Goal: Navigation & Orientation: Find specific page/section

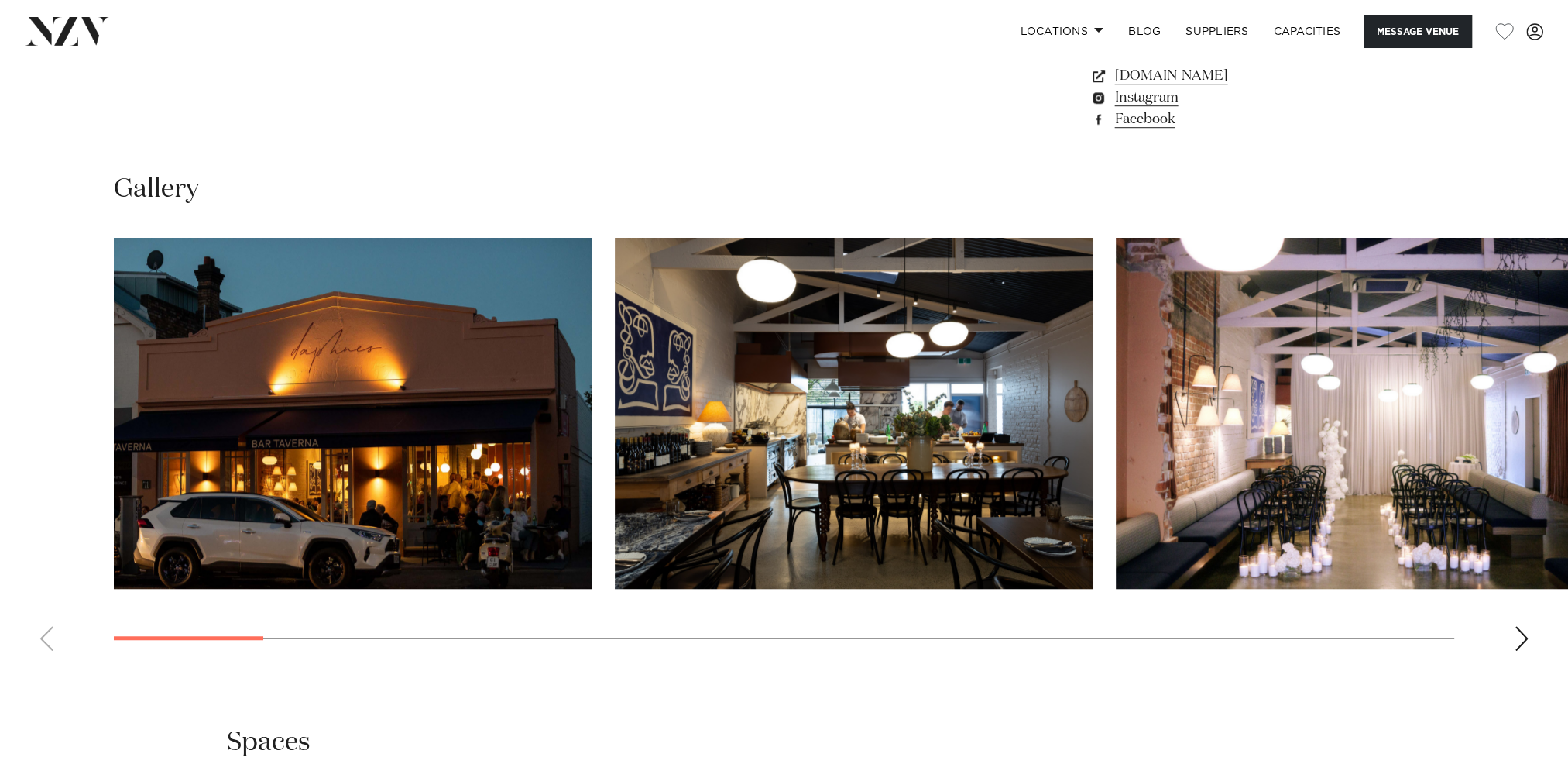
scroll to position [1472, 0]
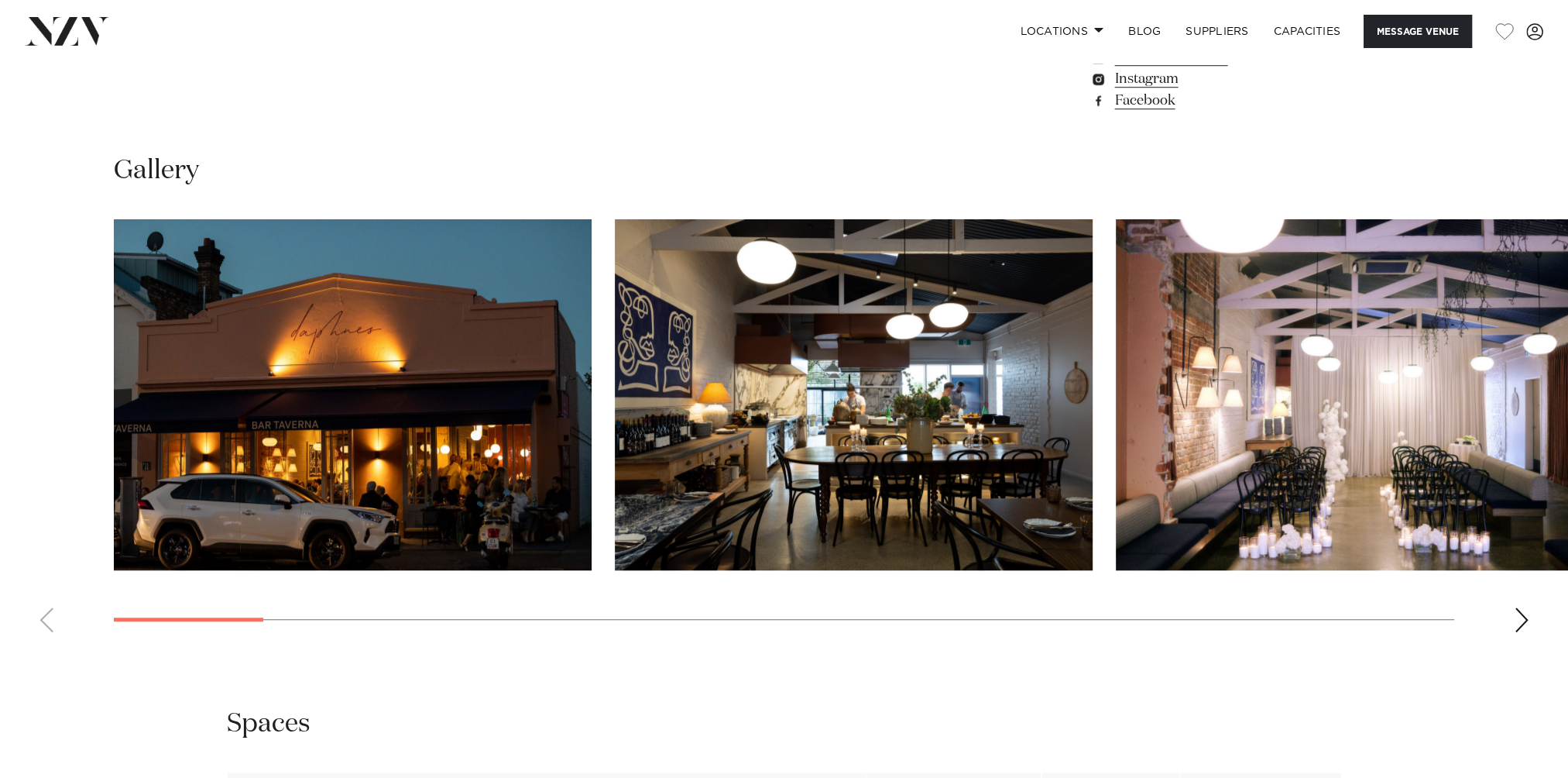
click at [1514, 615] on div "Next slide" at bounding box center [1521, 620] width 15 height 25
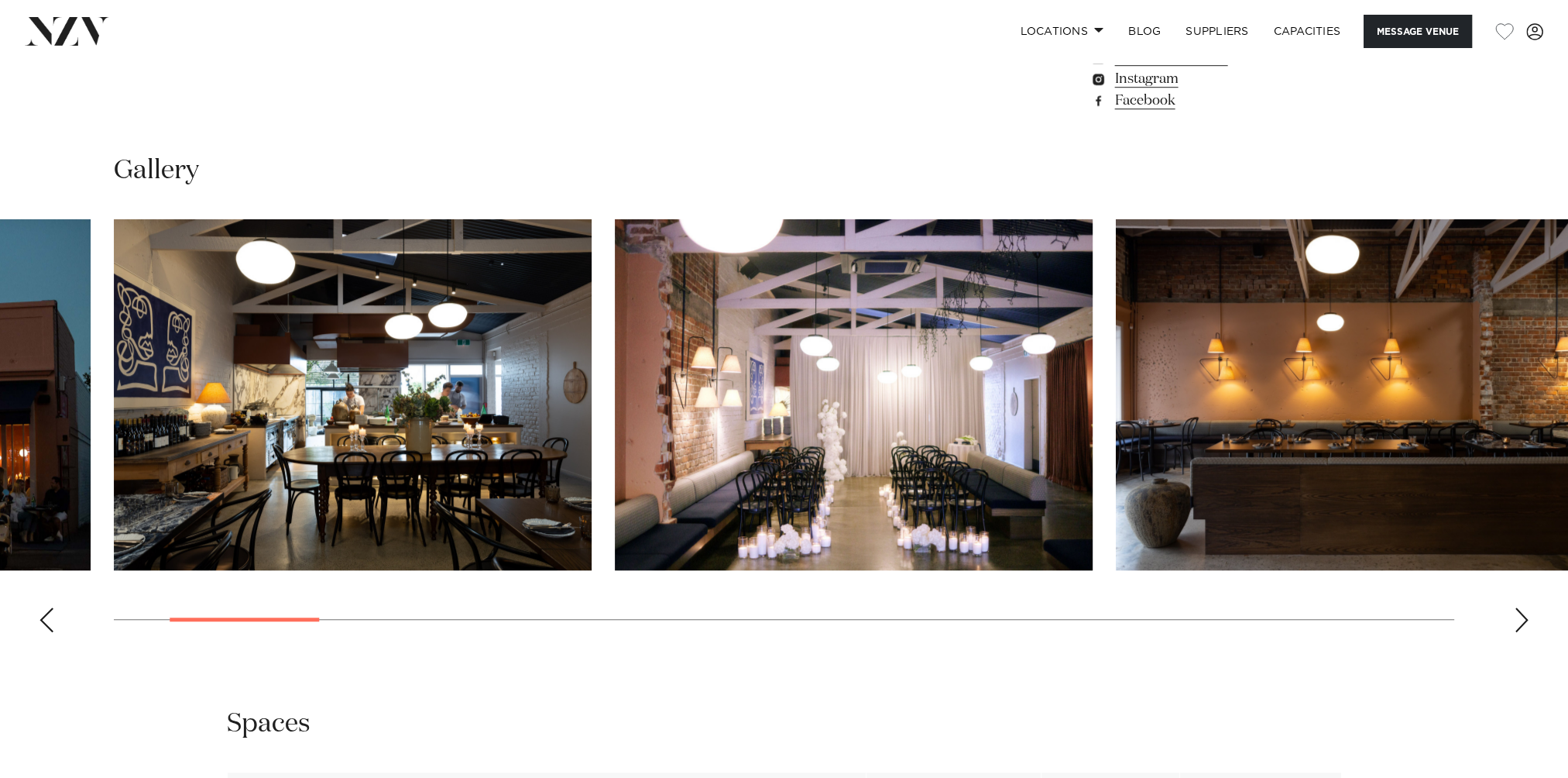
click at [1514, 615] on div "Next slide" at bounding box center [1521, 620] width 15 height 25
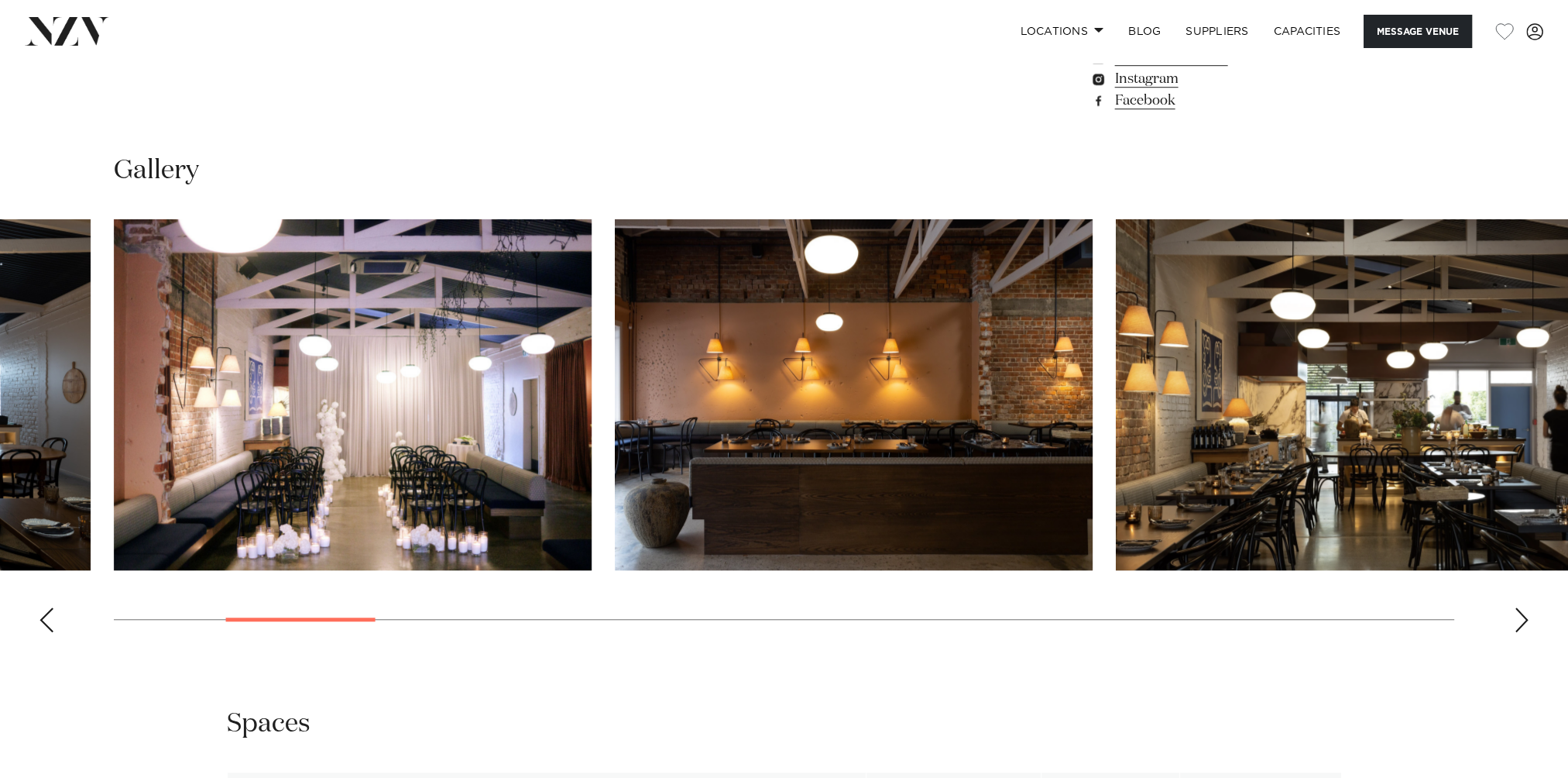
click at [1514, 615] on div "Next slide" at bounding box center [1521, 620] width 15 height 25
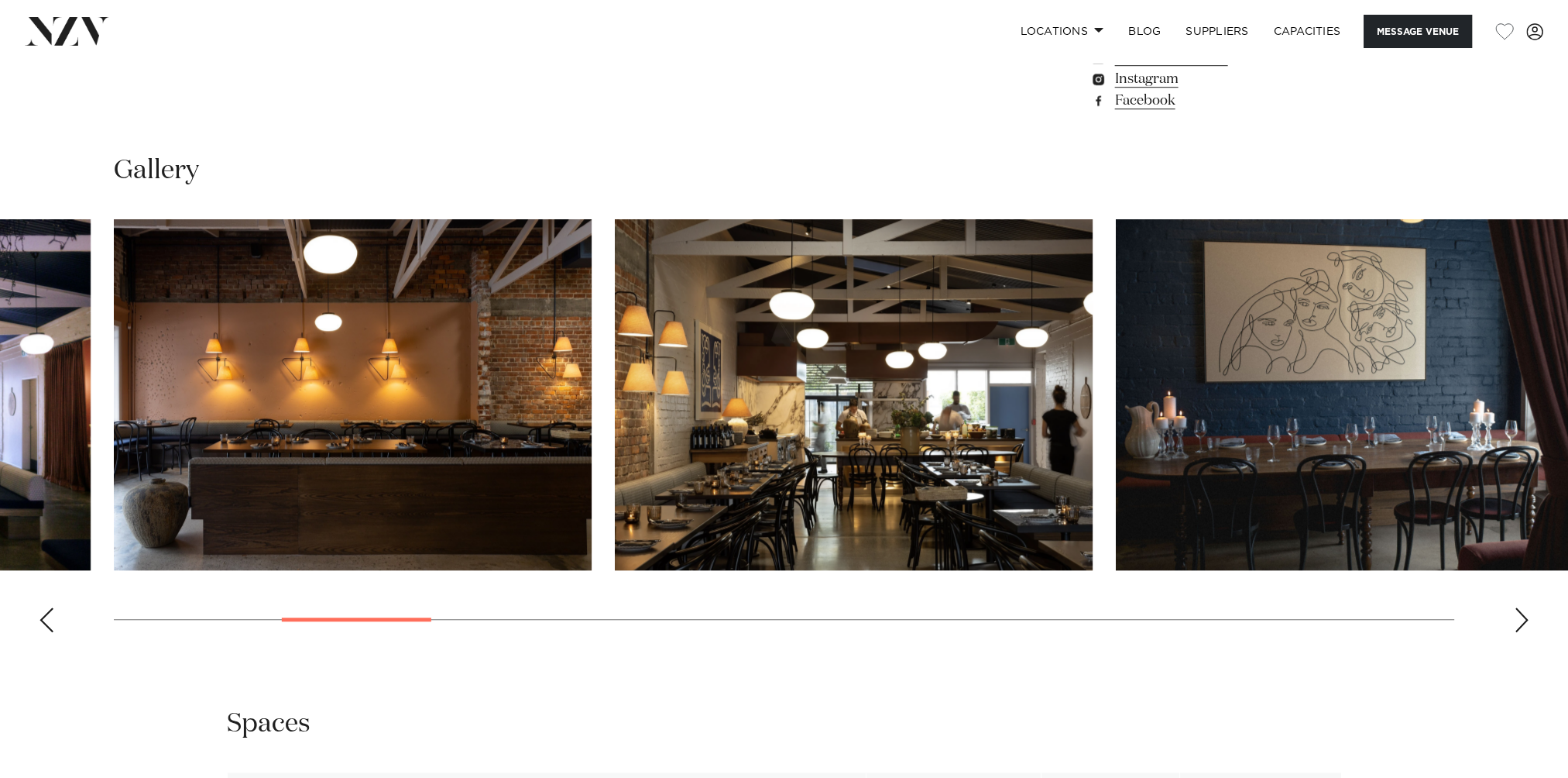
click at [1514, 615] on div "Next slide" at bounding box center [1521, 620] width 15 height 25
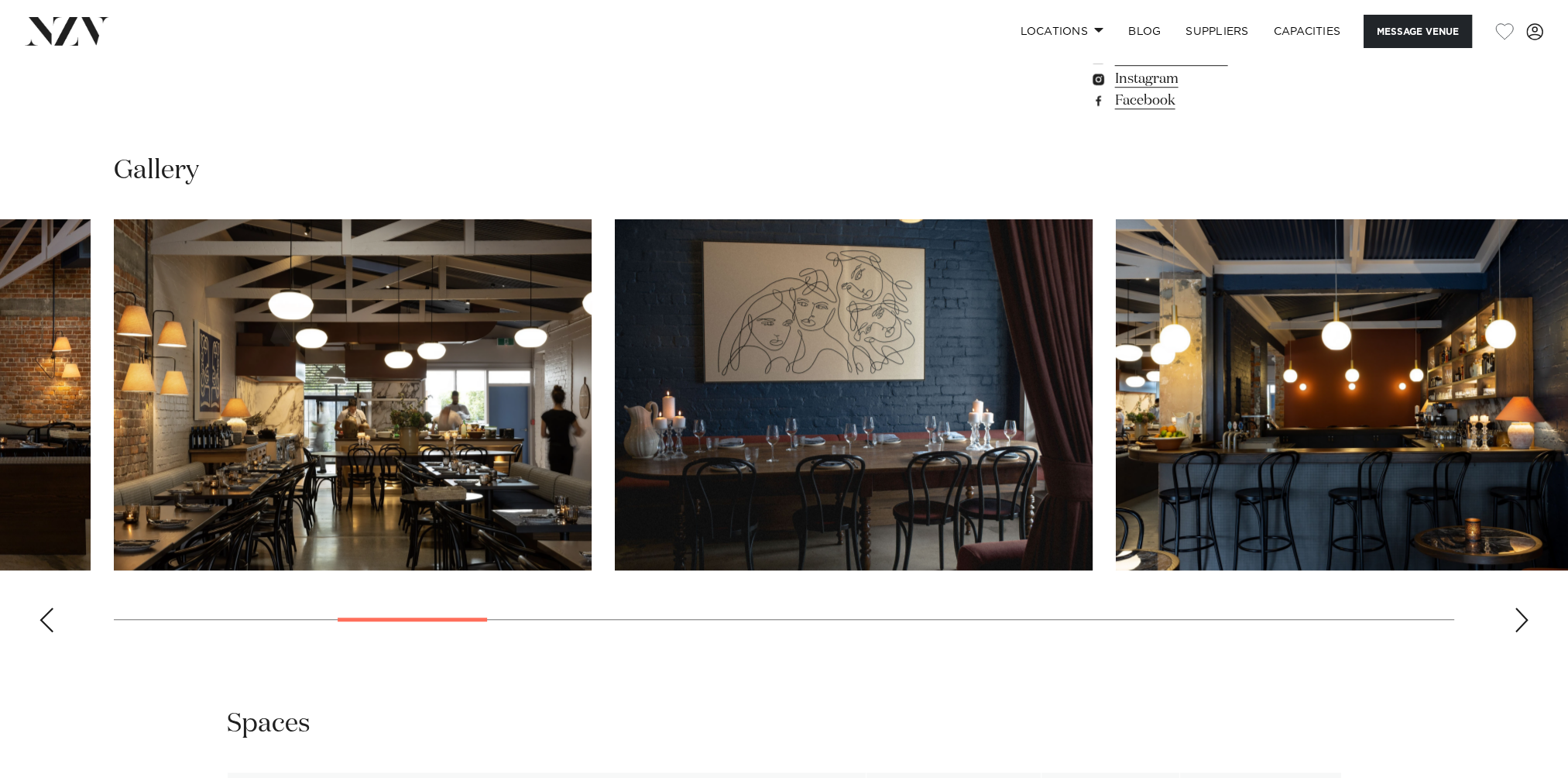
click at [1514, 615] on div "Next slide" at bounding box center [1521, 620] width 15 height 25
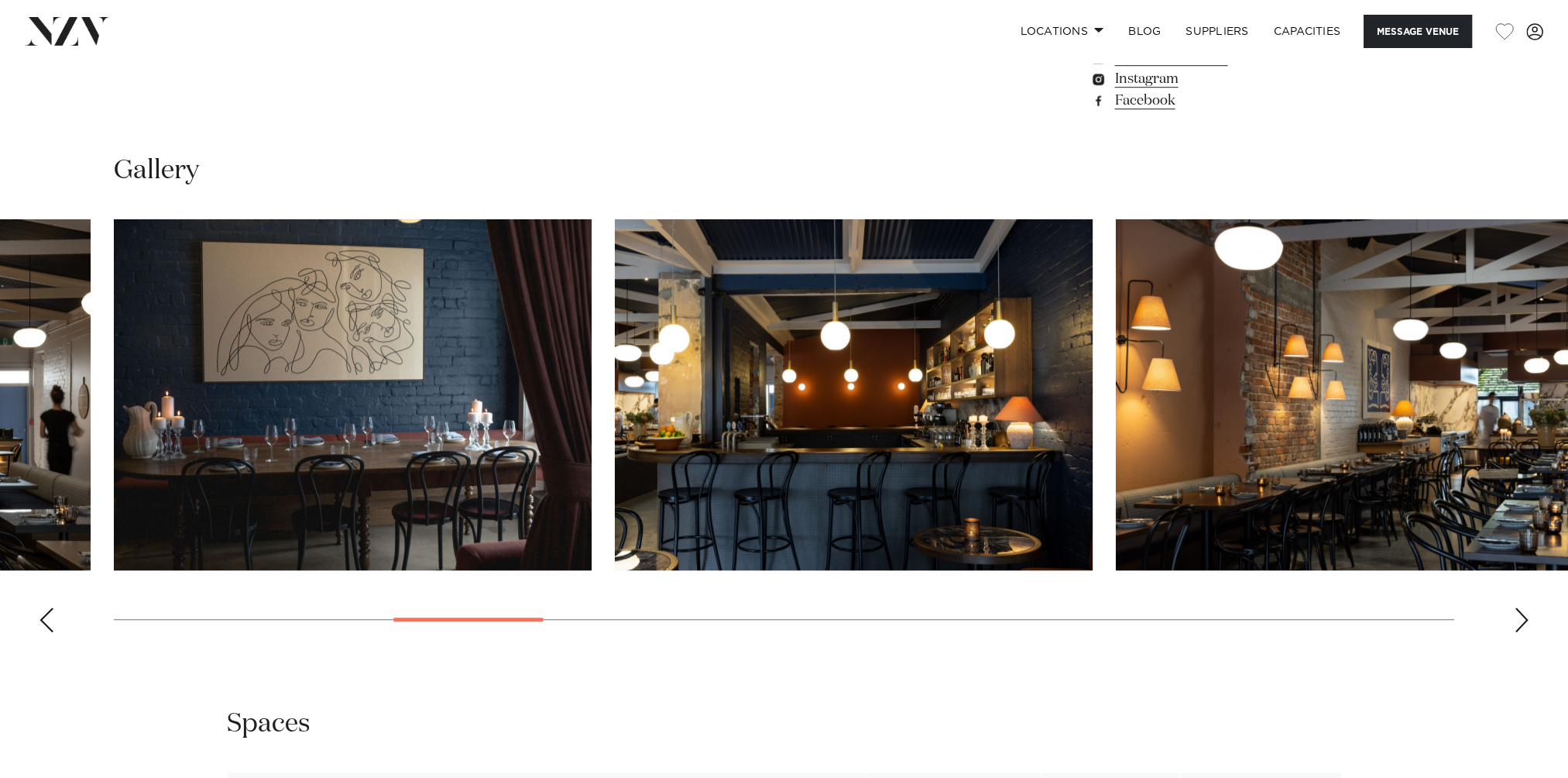
click at [1514, 615] on div "Next slide" at bounding box center [1521, 620] width 15 height 25
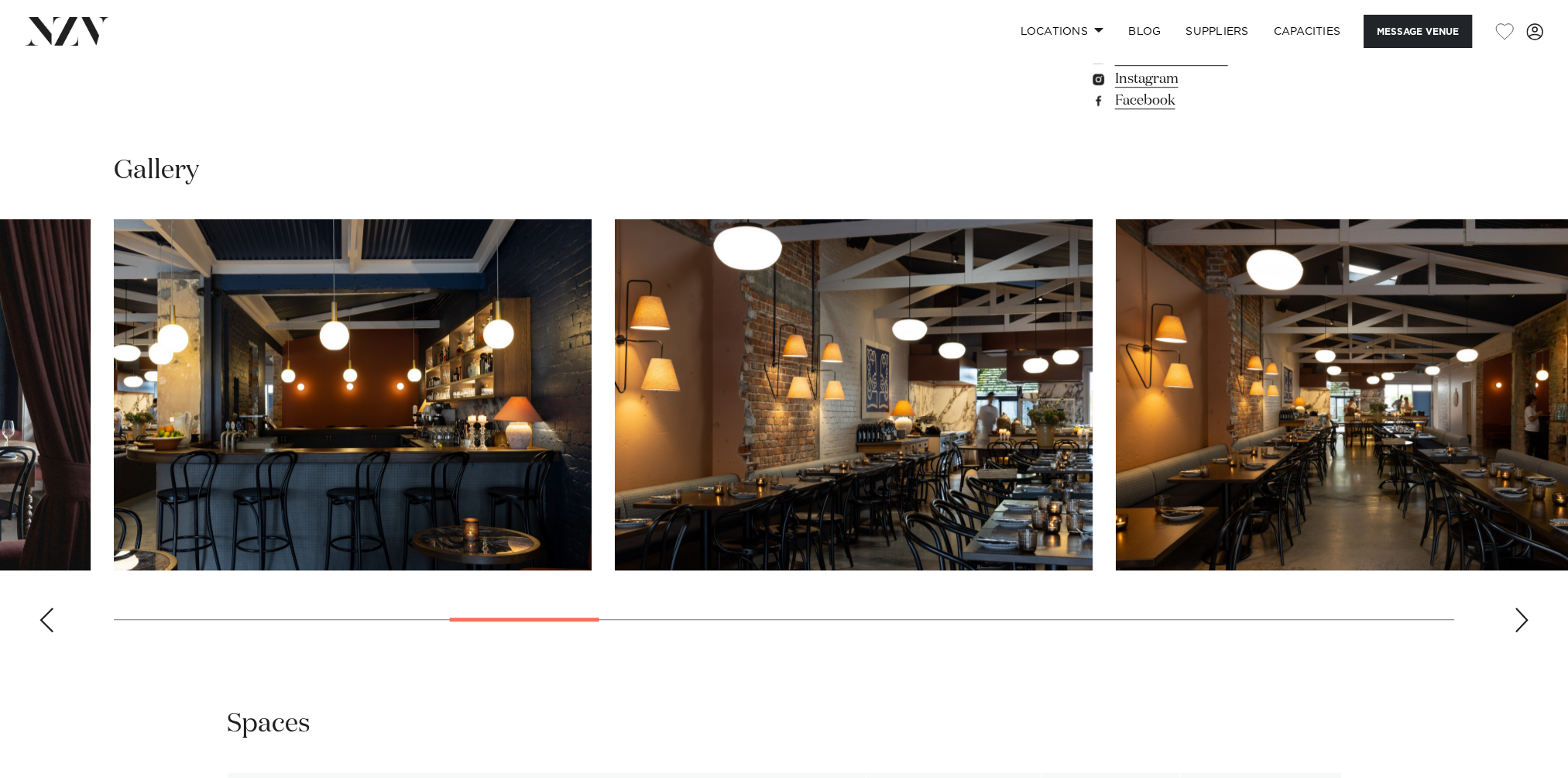
click at [1514, 615] on div "Next slide" at bounding box center [1521, 620] width 15 height 25
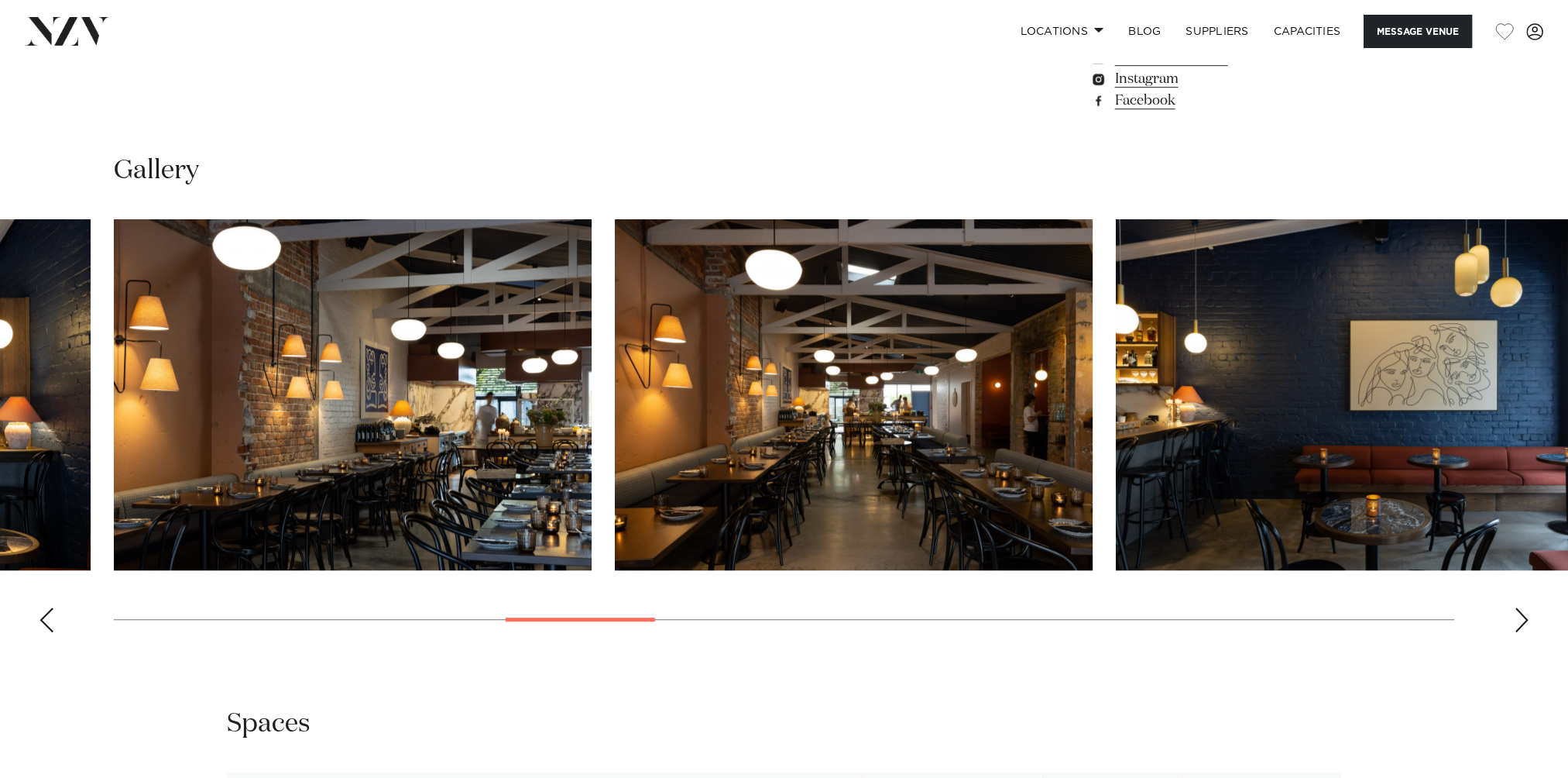
click at [1511, 604] on swiper-container at bounding box center [784, 431] width 1568 height 425
click at [1511, 610] on swiper-container at bounding box center [784, 431] width 1568 height 425
click at [1518, 613] on div "Next slide" at bounding box center [1521, 620] width 15 height 25
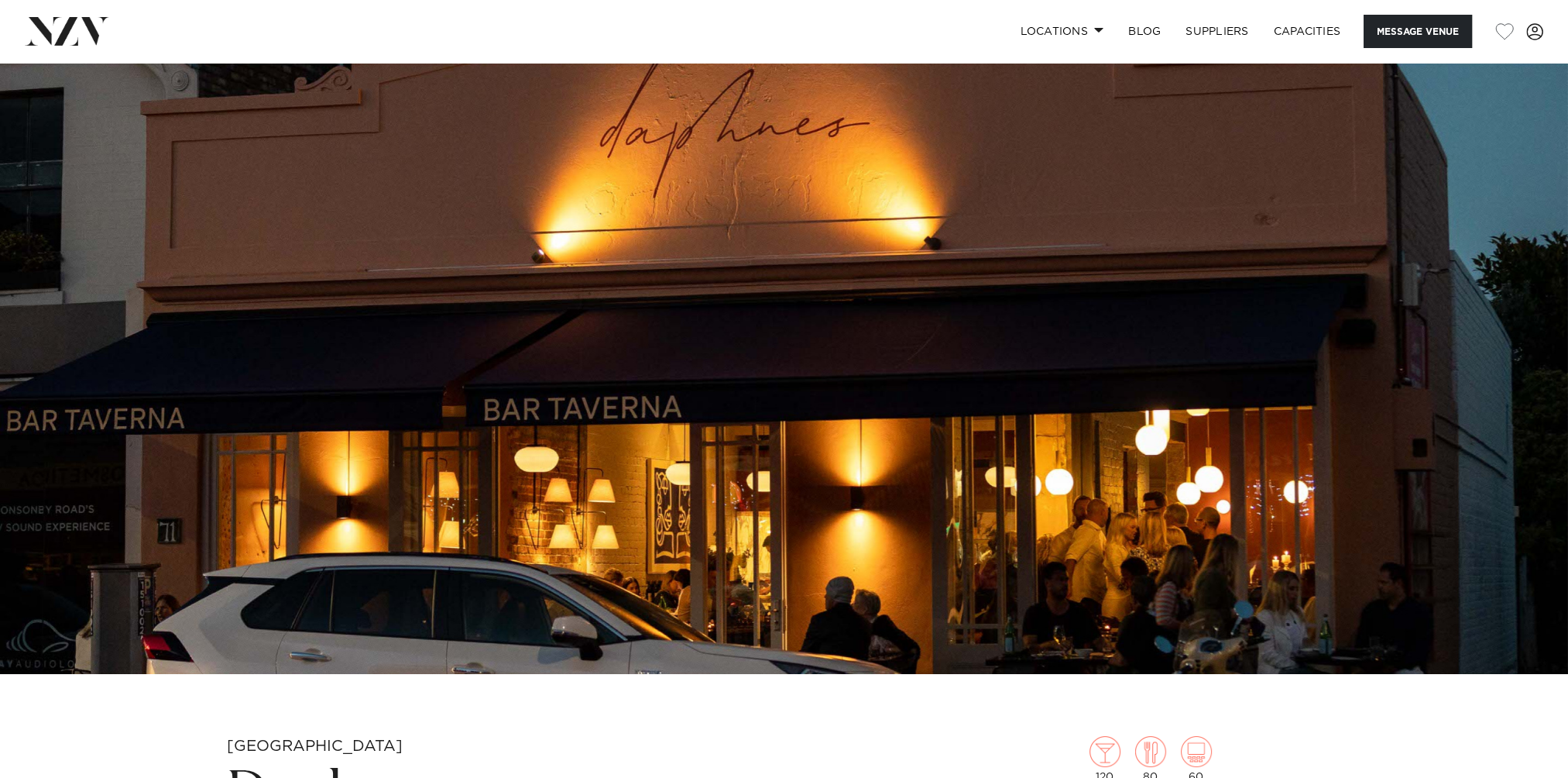
scroll to position [0, 0]
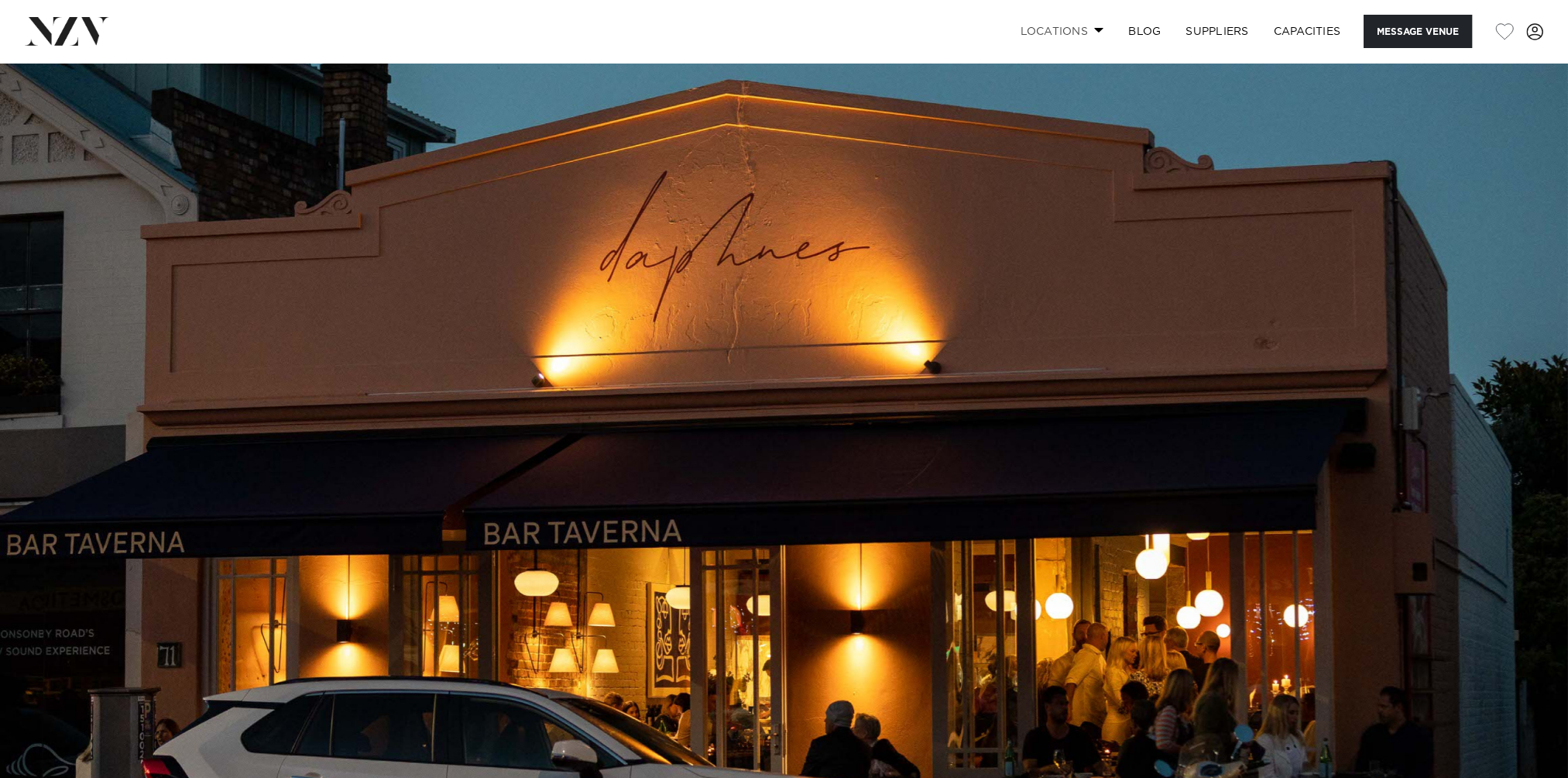
click at [1085, 34] on link "Locations" at bounding box center [1061, 31] width 109 height 33
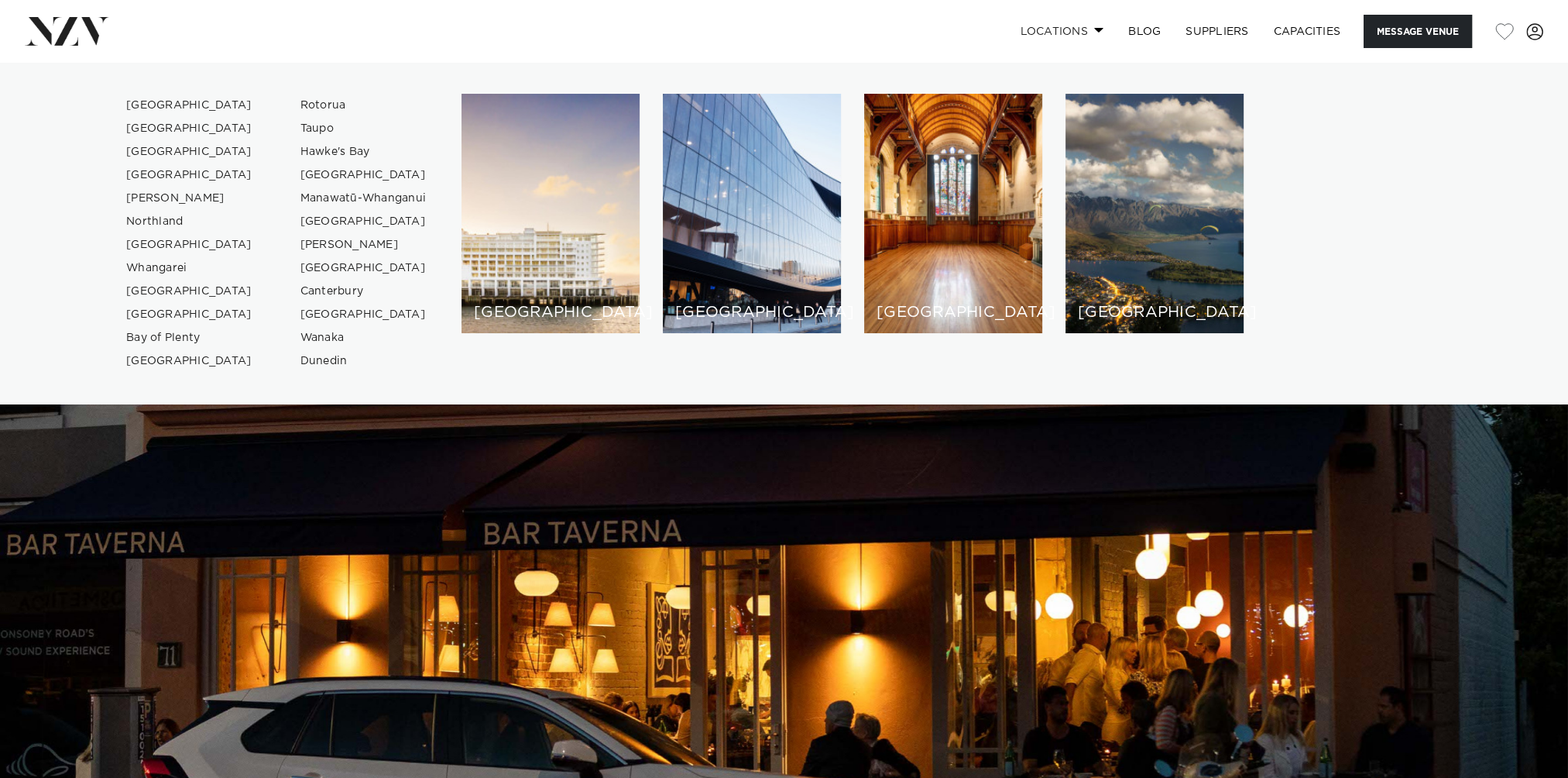
click at [1085, 34] on link "Locations" at bounding box center [1061, 31] width 109 height 33
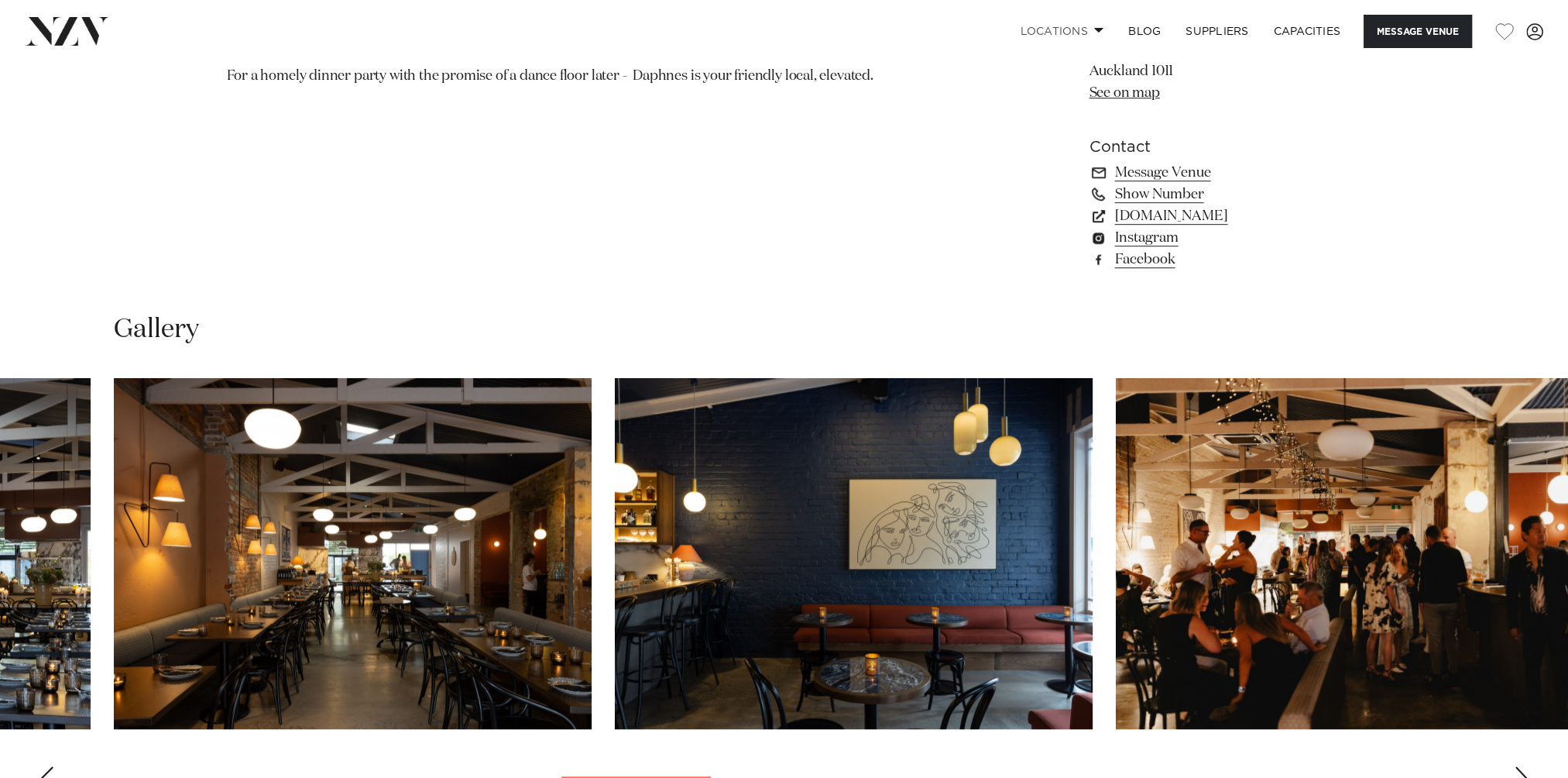
scroll to position [1472, 0]
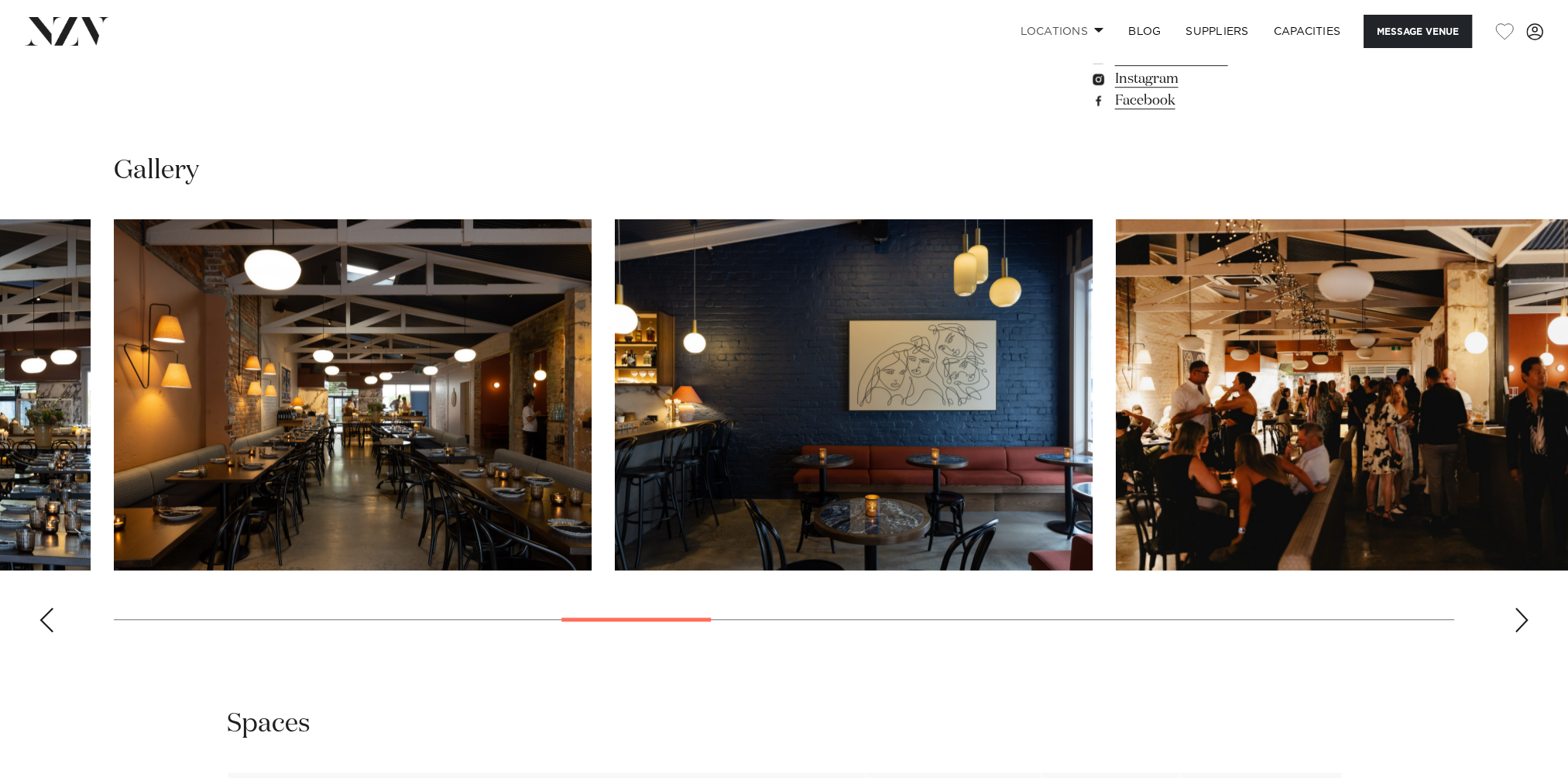
click at [1520, 624] on div "Next slide" at bounding box center [1521, 620] width 15 height 25
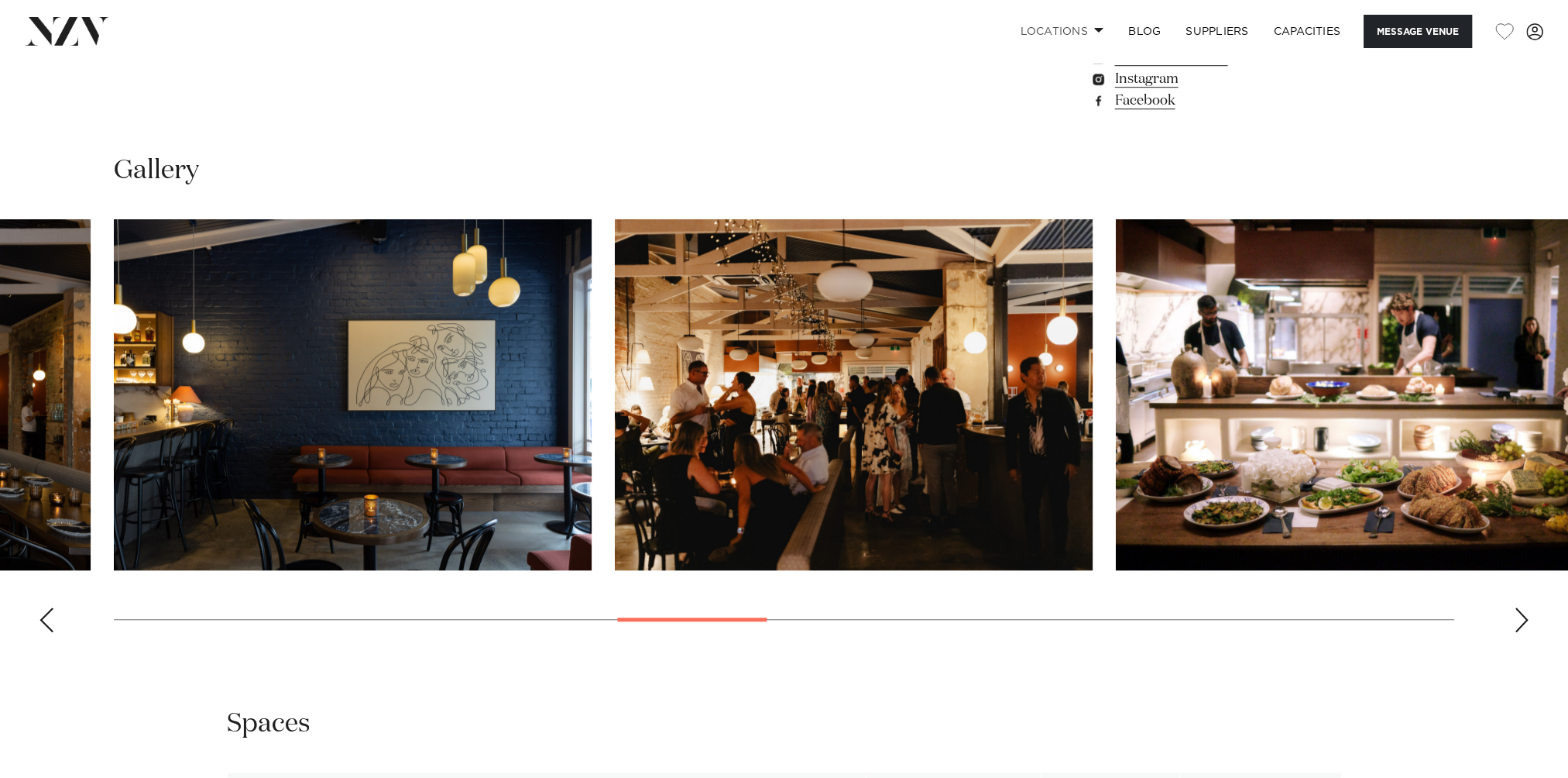
click at [1520, 624] on div "Next slide" at bounding box center [1521, 620] width 15 height 25
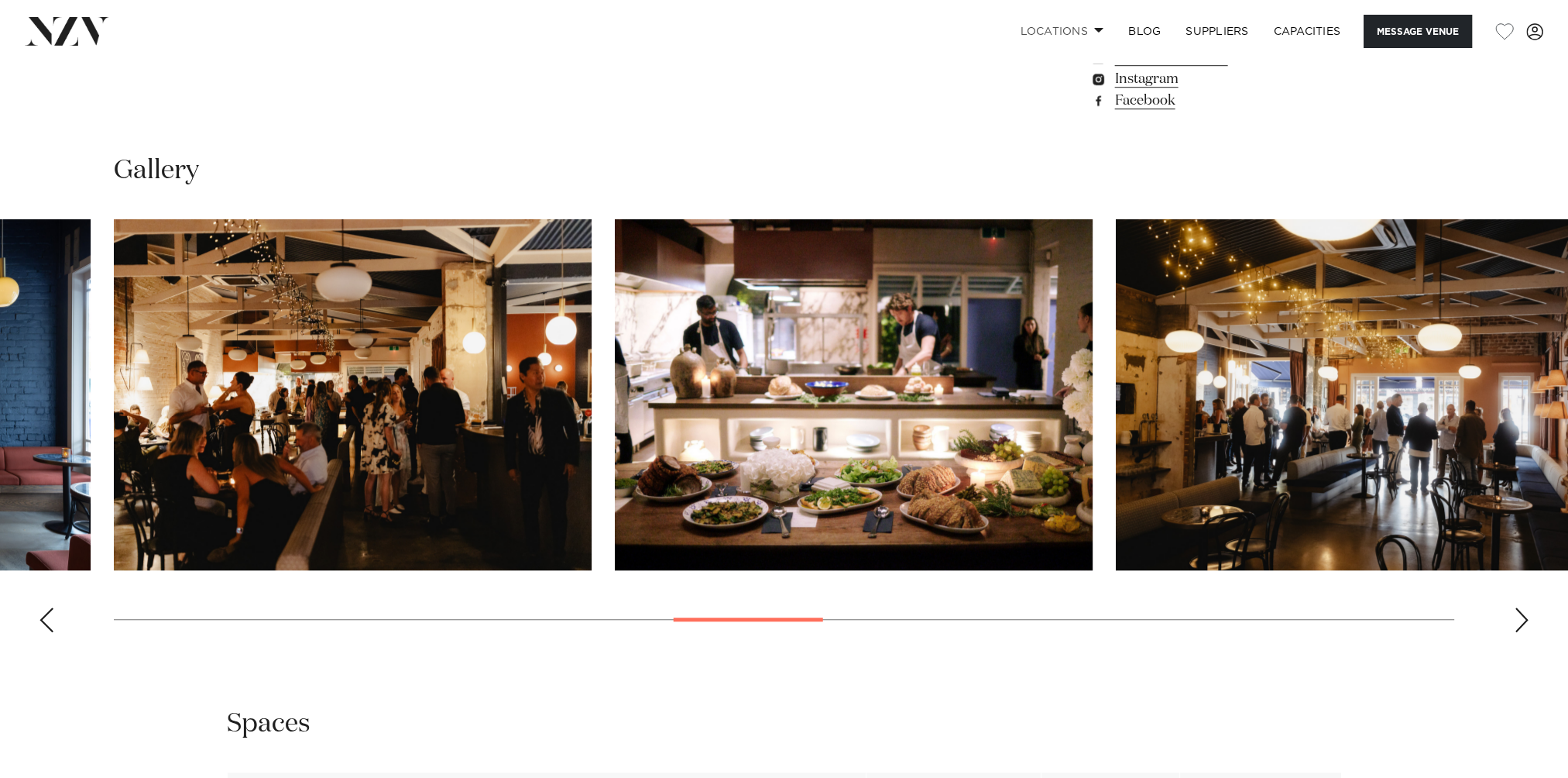
click at [1520, 624] on div "Next slide" at bounding box center [1521, 620] width 15 height 25
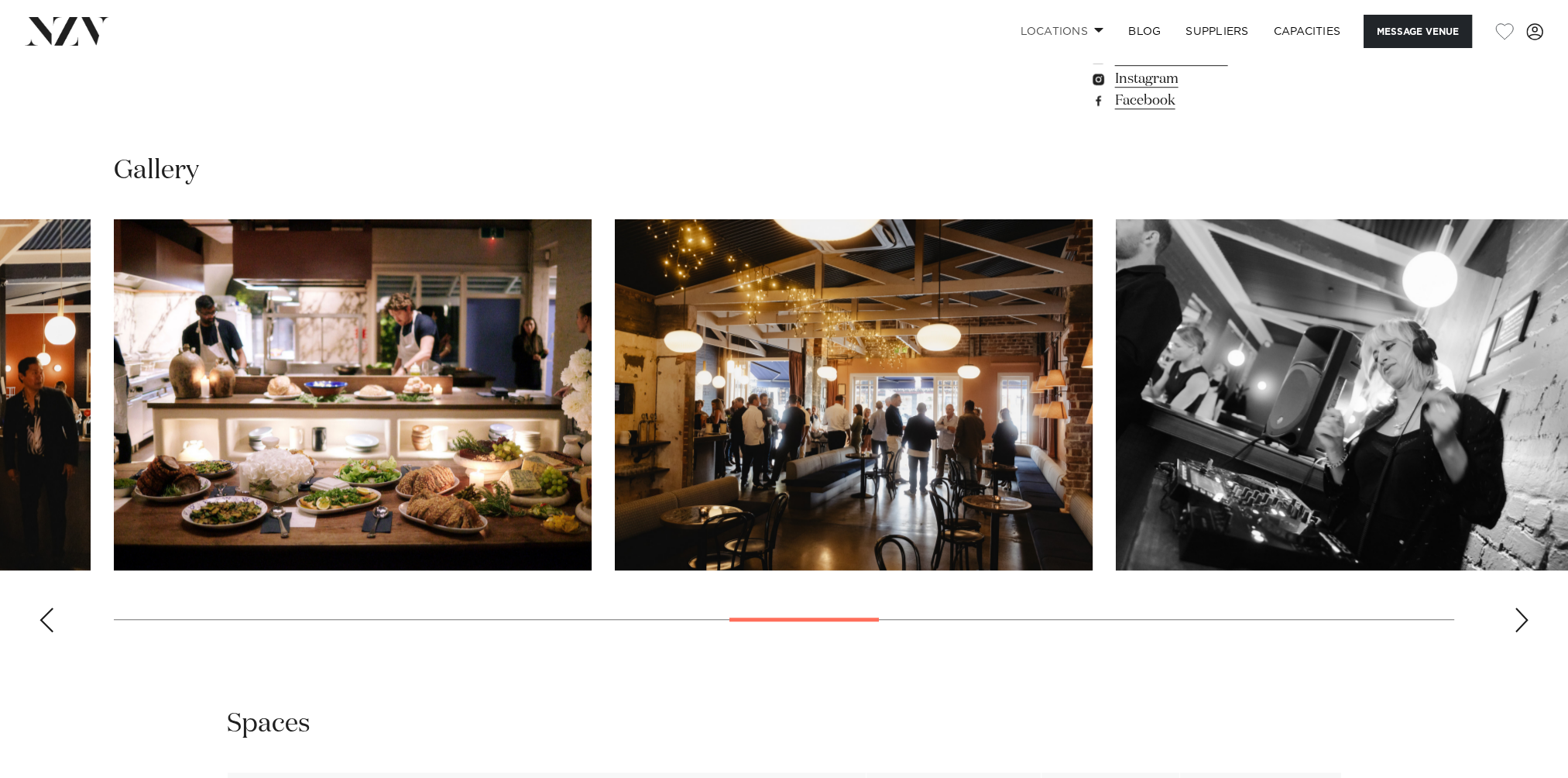
click at [1520, 624] on div "Next slide" at bounding box center [1521, 620] width 15 height 25
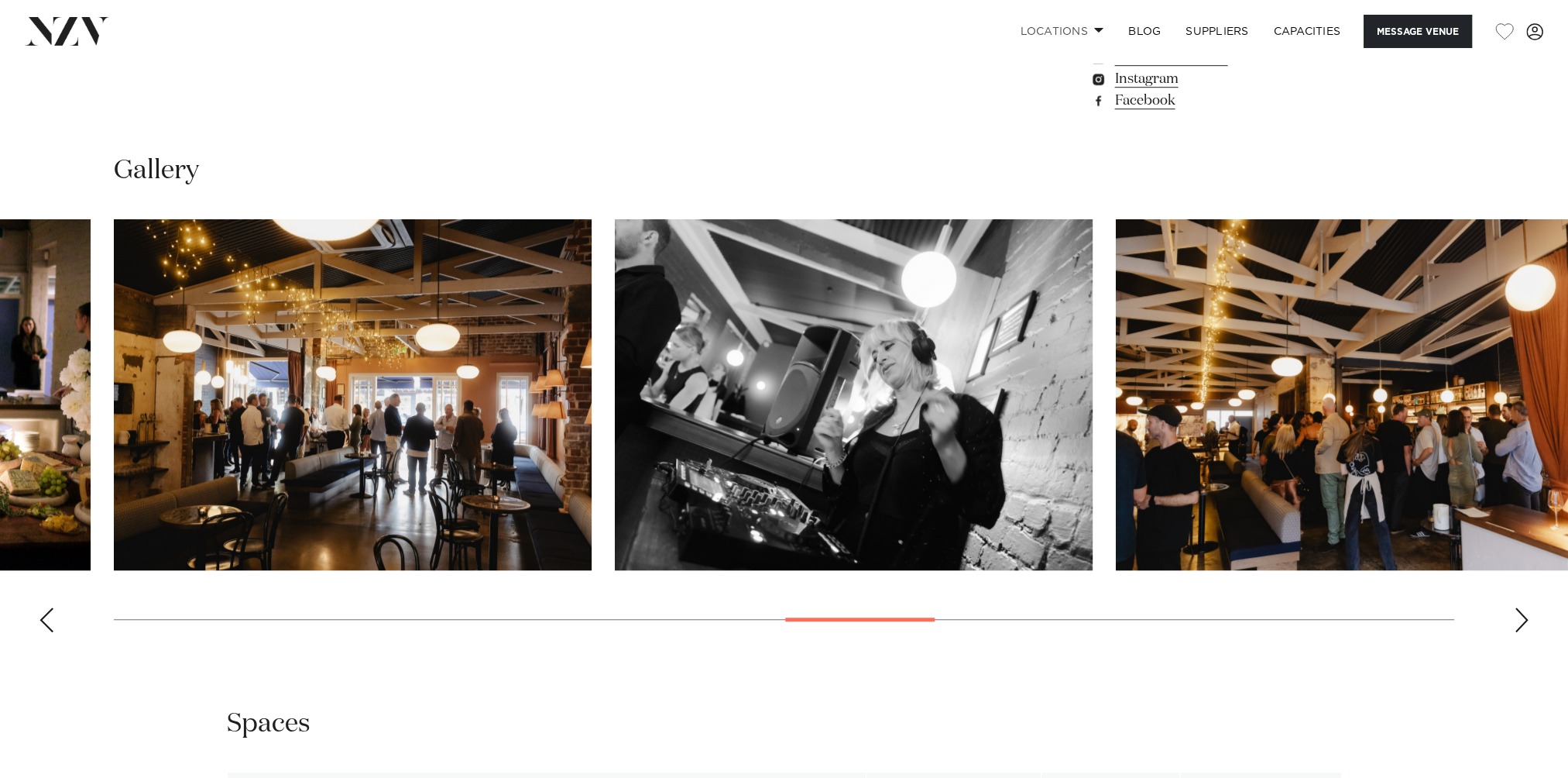
click at [1520, 624] on div "Next slide" at bounding box center [1521, 620] width 15 height 25
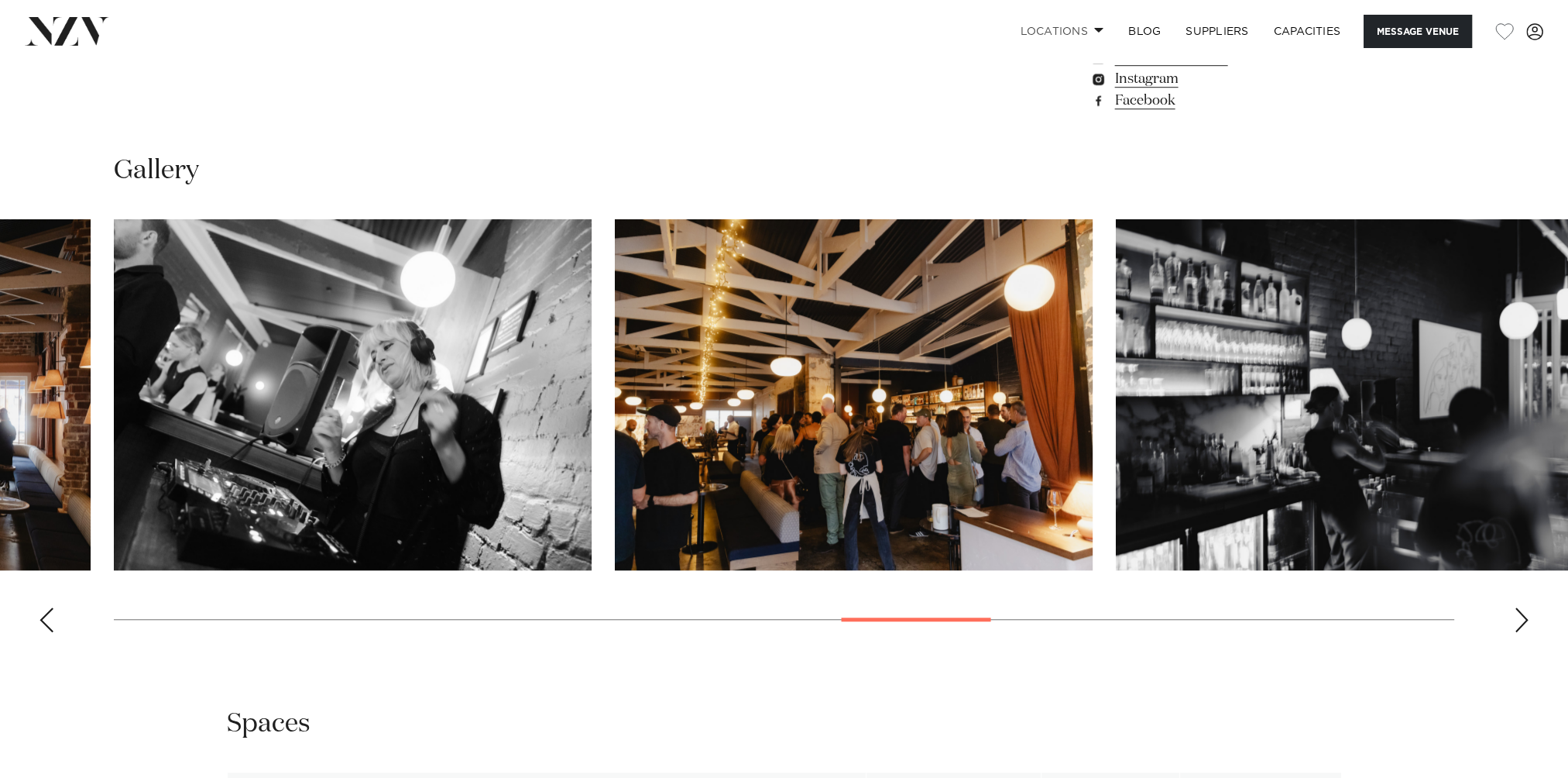
click at [1520, 624] on div "Next slide" at bounding box center [1521, 620] width 15 height 25
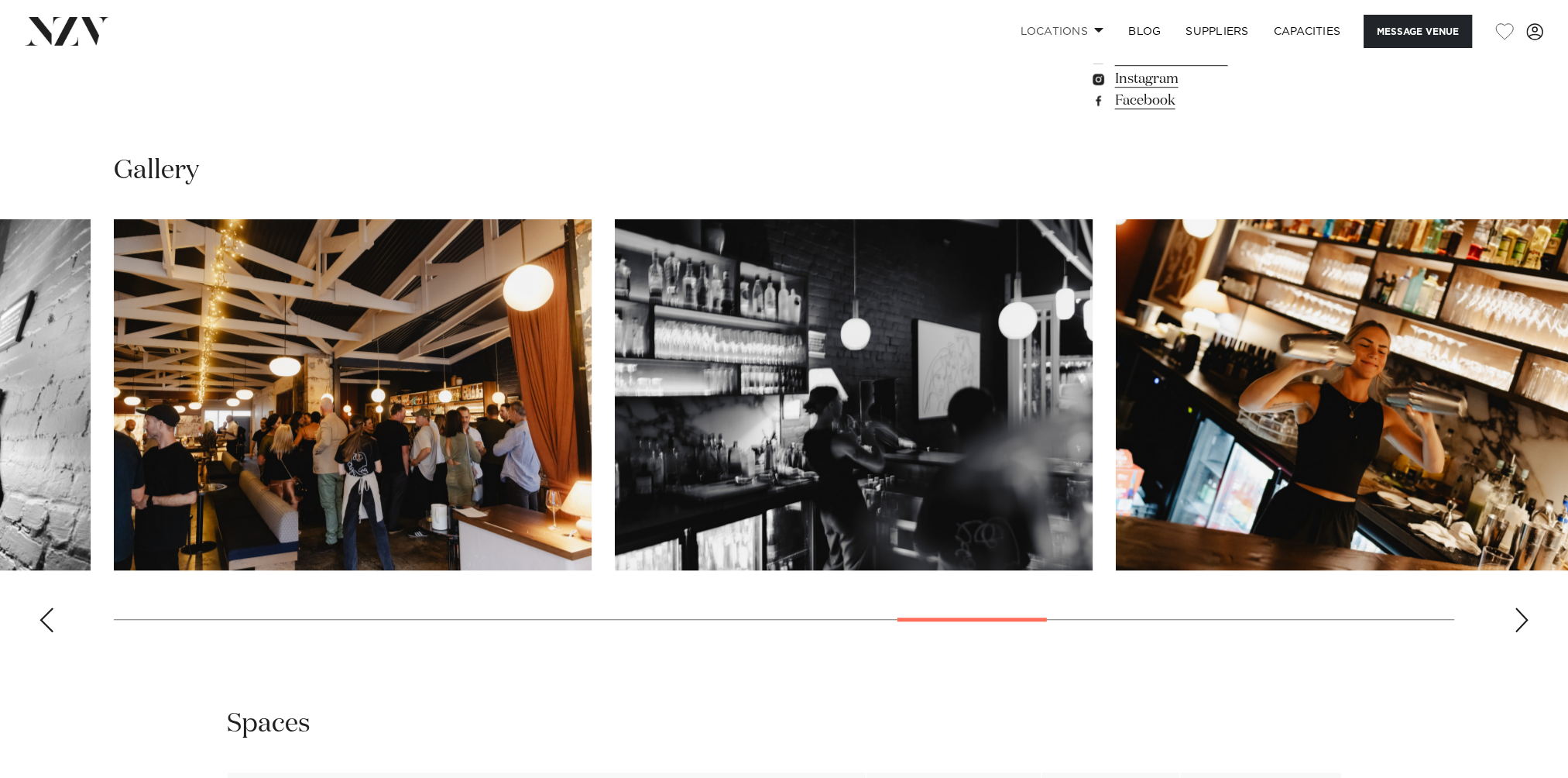
click at [1520, 624] on div "Next slide" at bounding box center [1521, 620] width 15 height 25
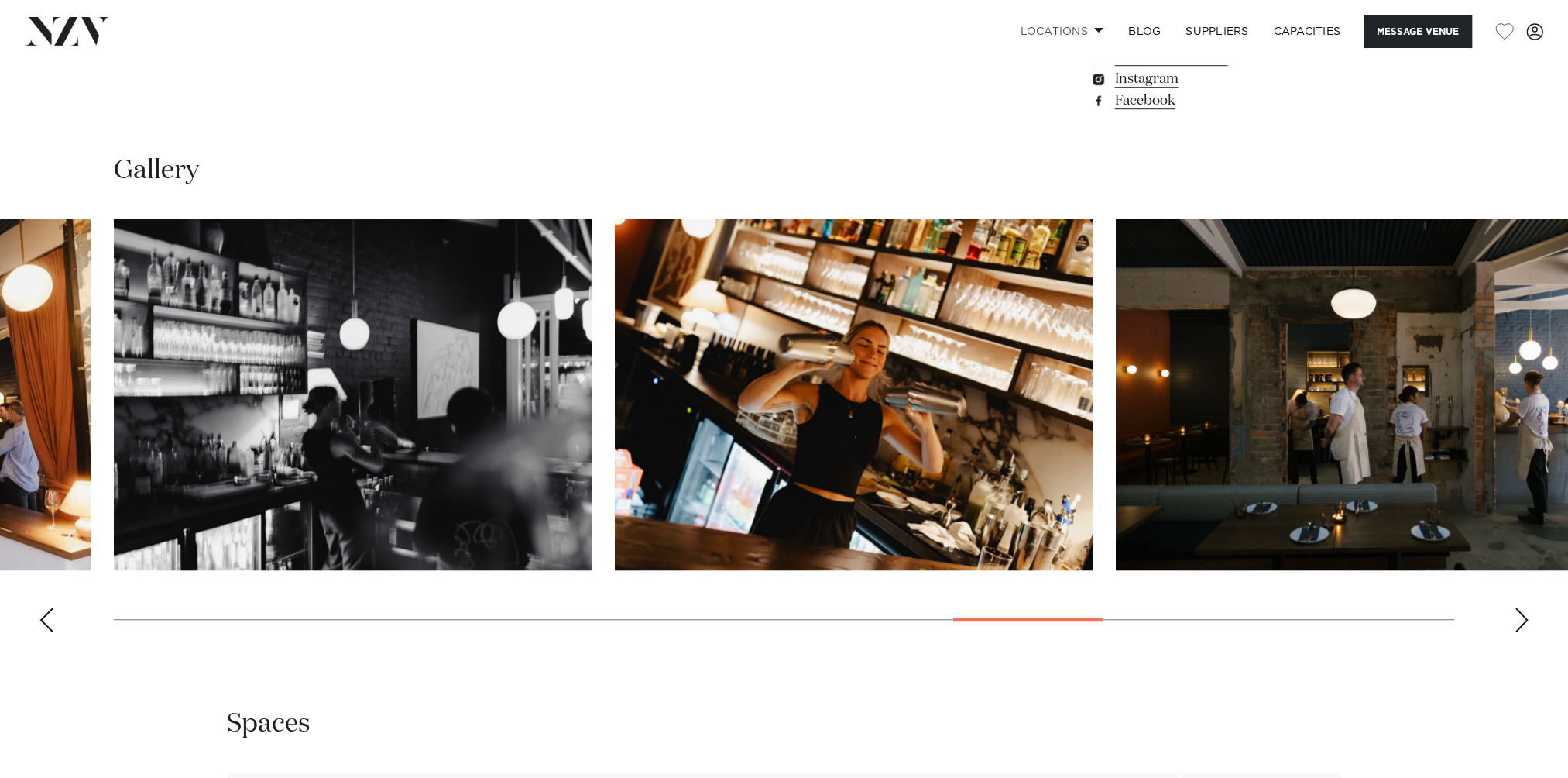
click at [1520, 624] on div "Next slide" at bounding box center [1521, 620] width 15 height 25
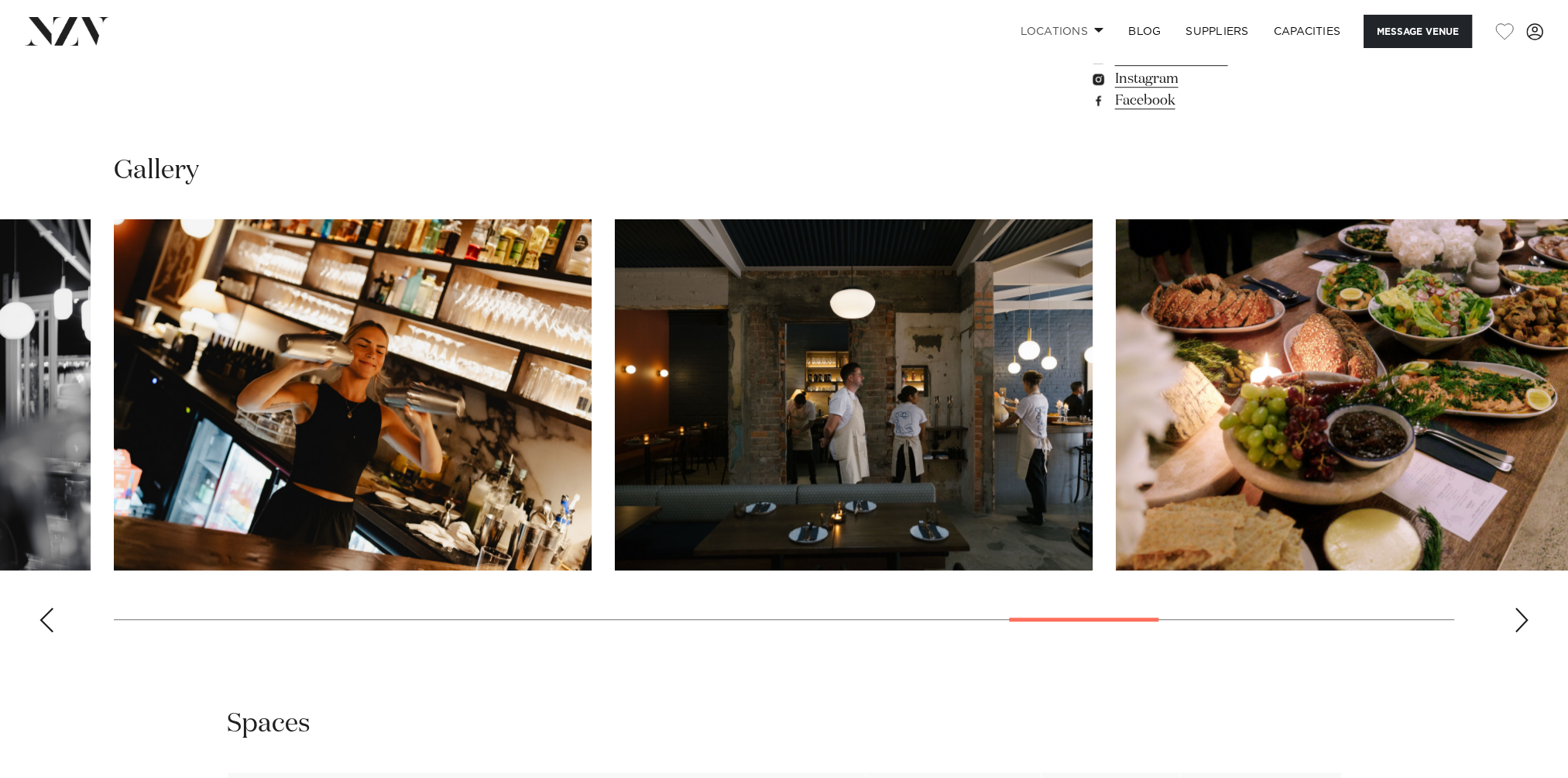
click at [1520, 624] on div "Next slide" at bounding box center [1521, 620] width 15 height 25
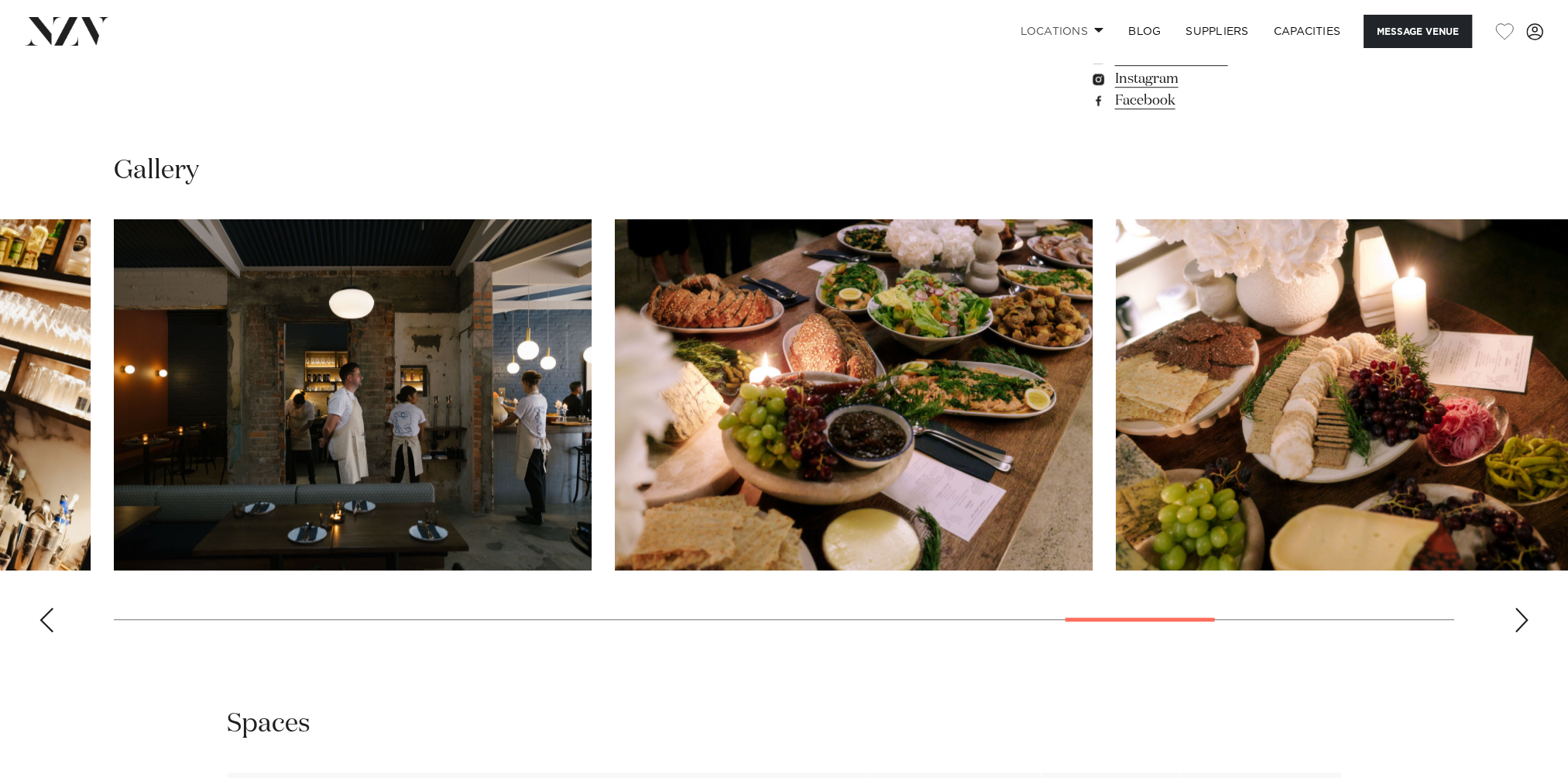
click at [1520, 624] on div "Next slide" at bounding box center [1521, 620] width 15 height 25
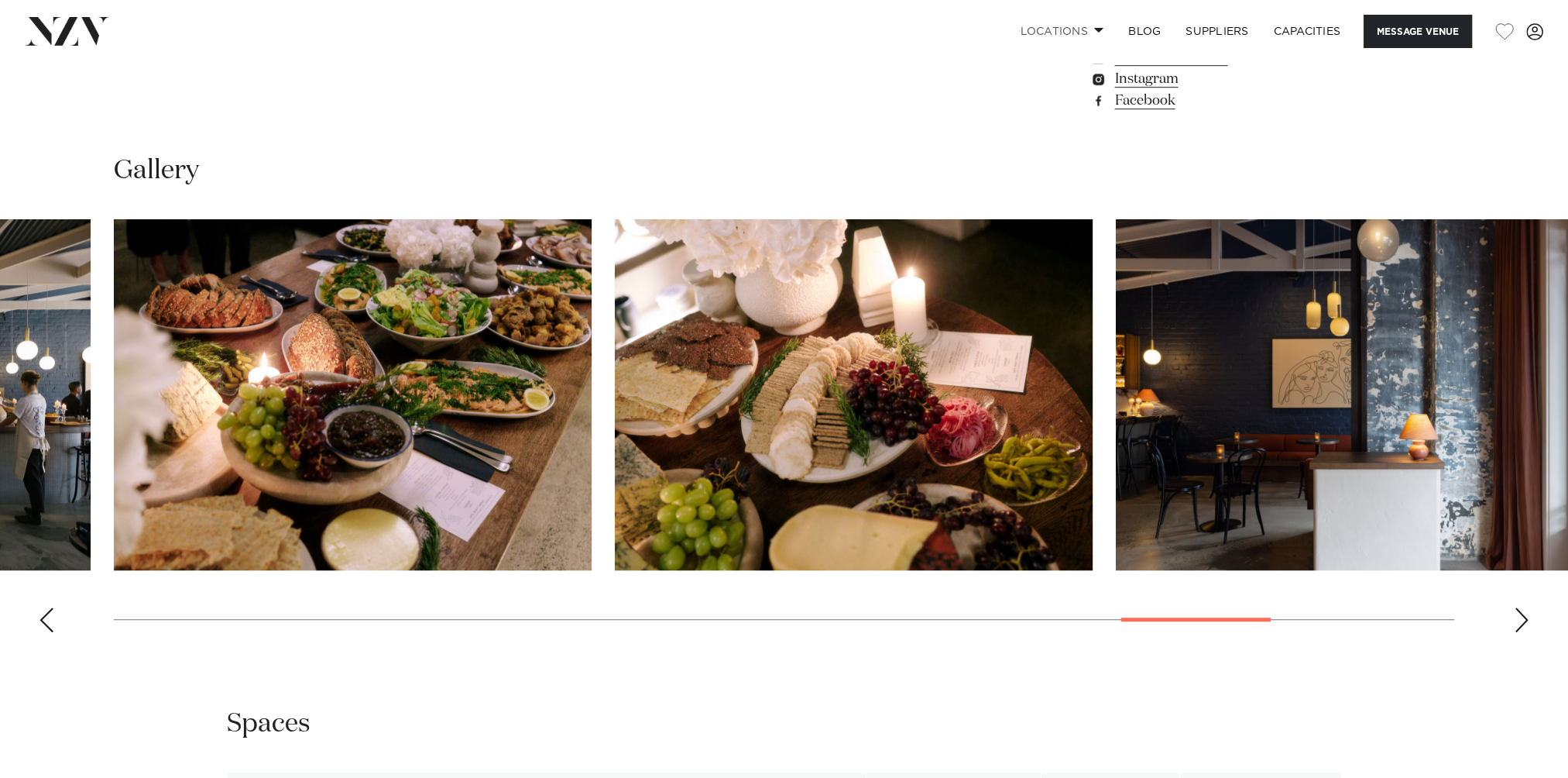
click at [1520, 624] on div "Next slide" at bounding box center [1521, 620] width 15 height 25
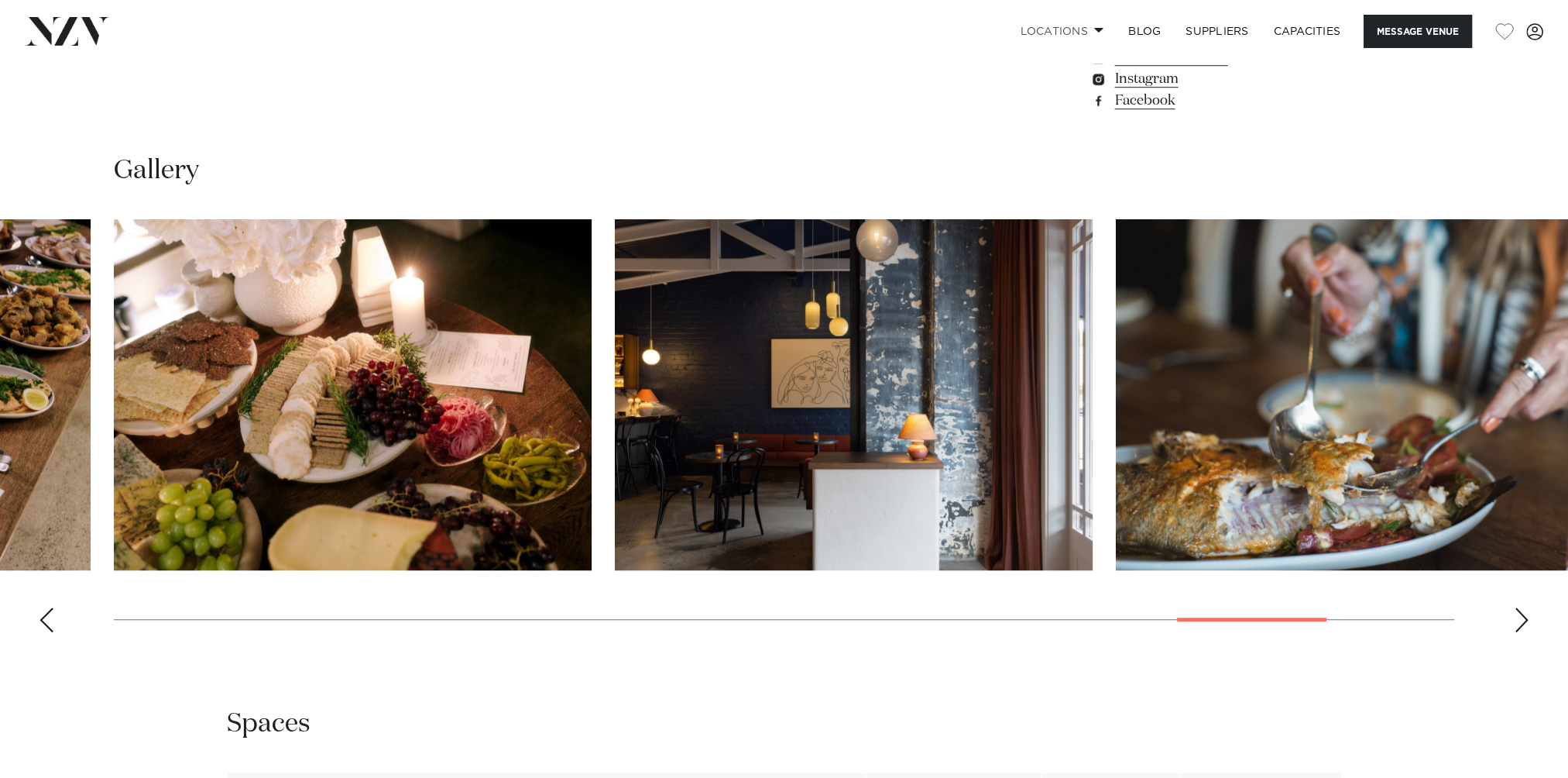
click at [1520, 624] on div "Next slide" at bounding box center [1521, 620] width 15 height 25
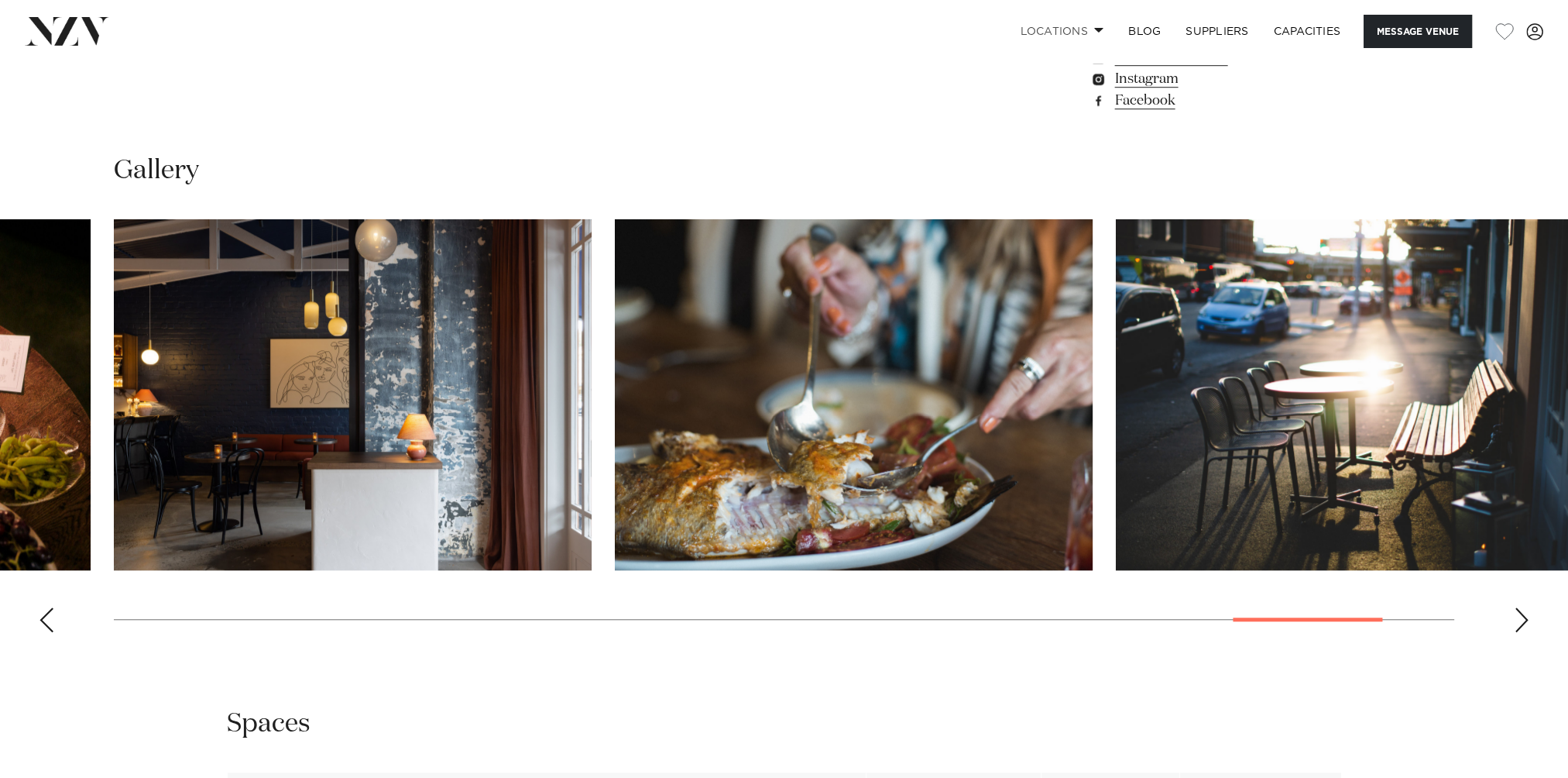
click at [1520, 624] on div "Next slide" at bounding box center [1521, 620] width 15 height 25
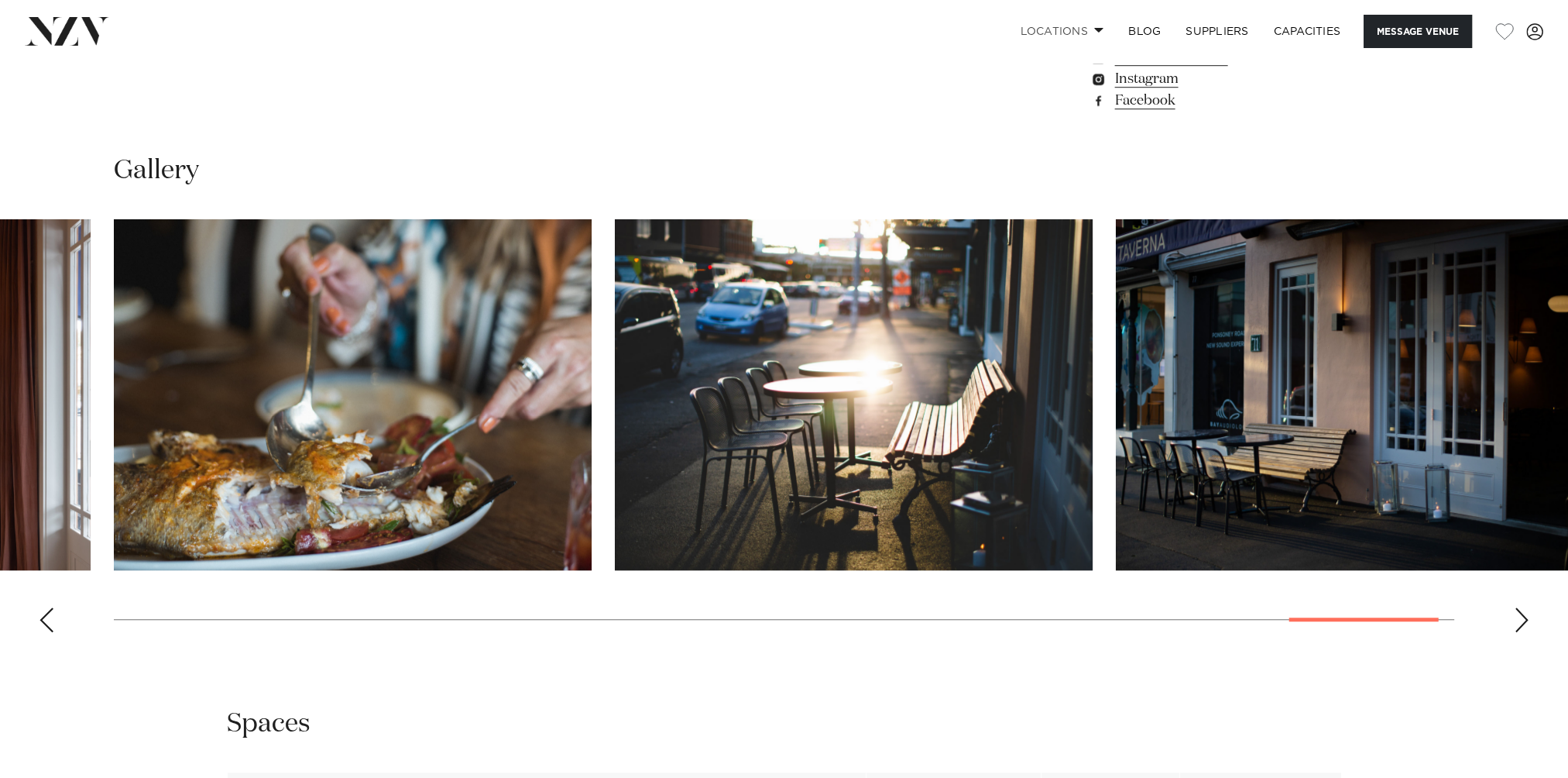
click at [1520, 624] on div "Next slide" at bounding box center [1521, 620] width 15 height 25
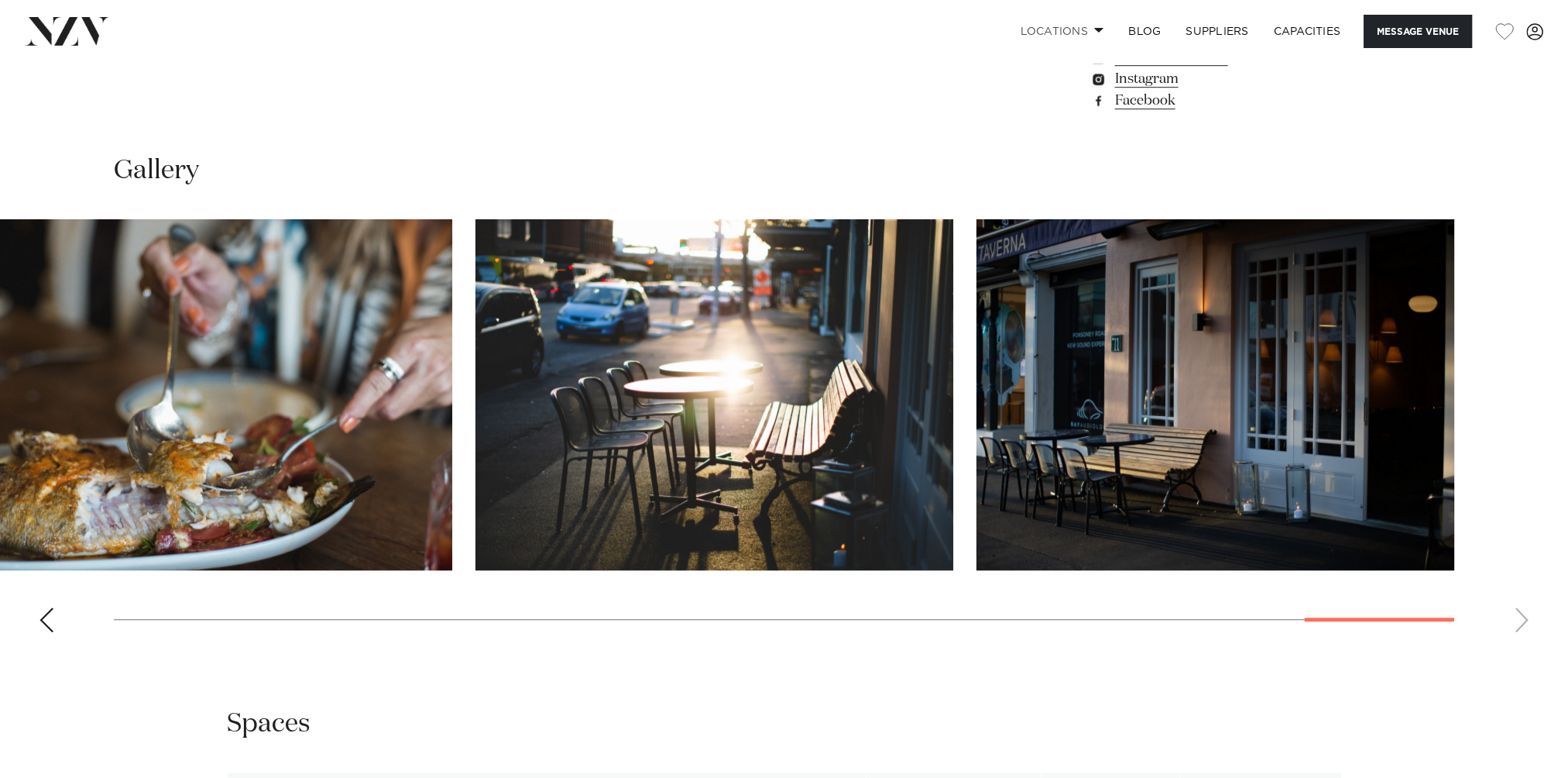
click at [49, 621] on div "Previous slide" at bounding box center [46, 620] width 15 height 25
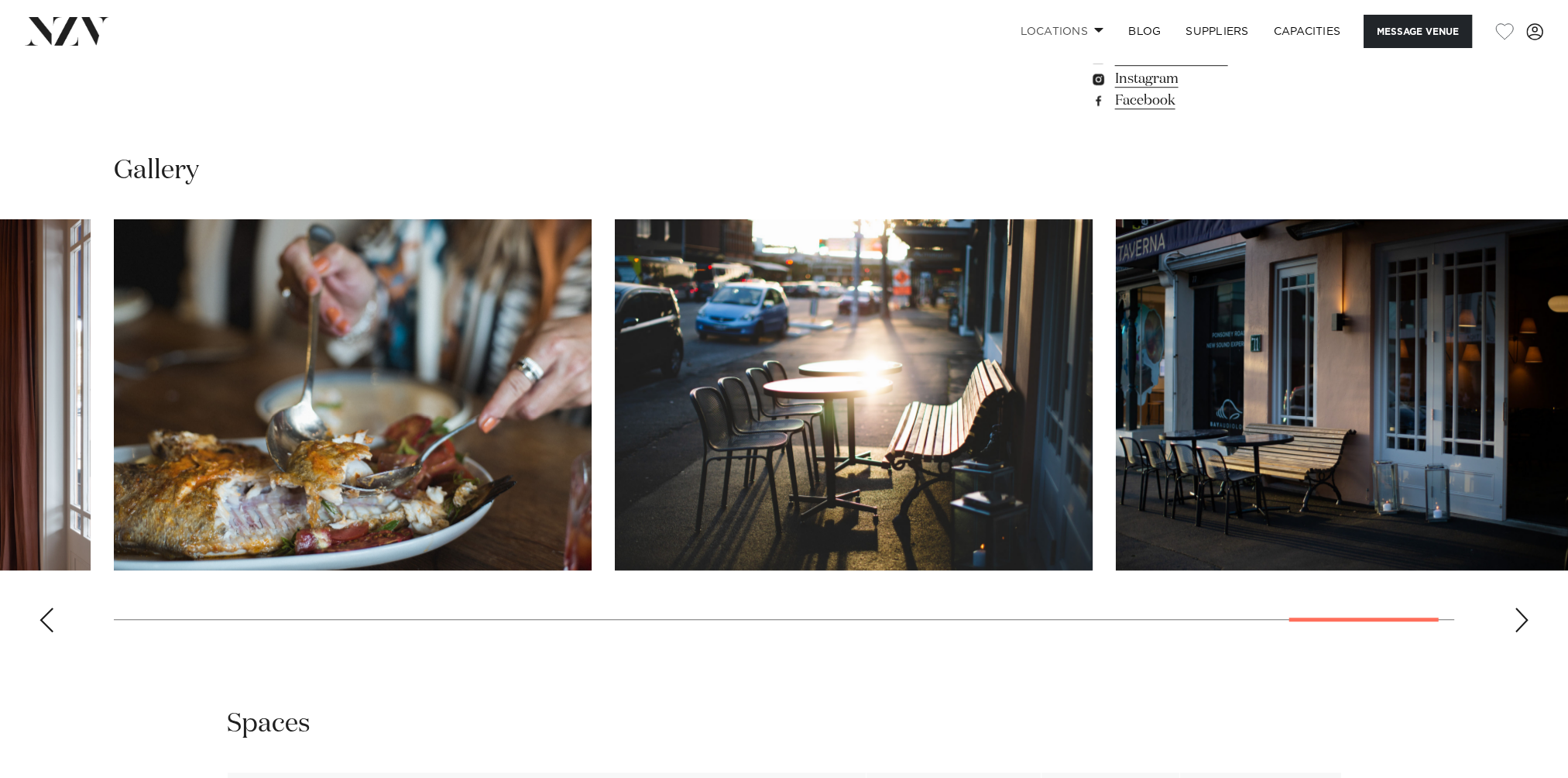
click at [49, 621] on div "Previous slide" at bounding box center [46, 620] width 15 height 25
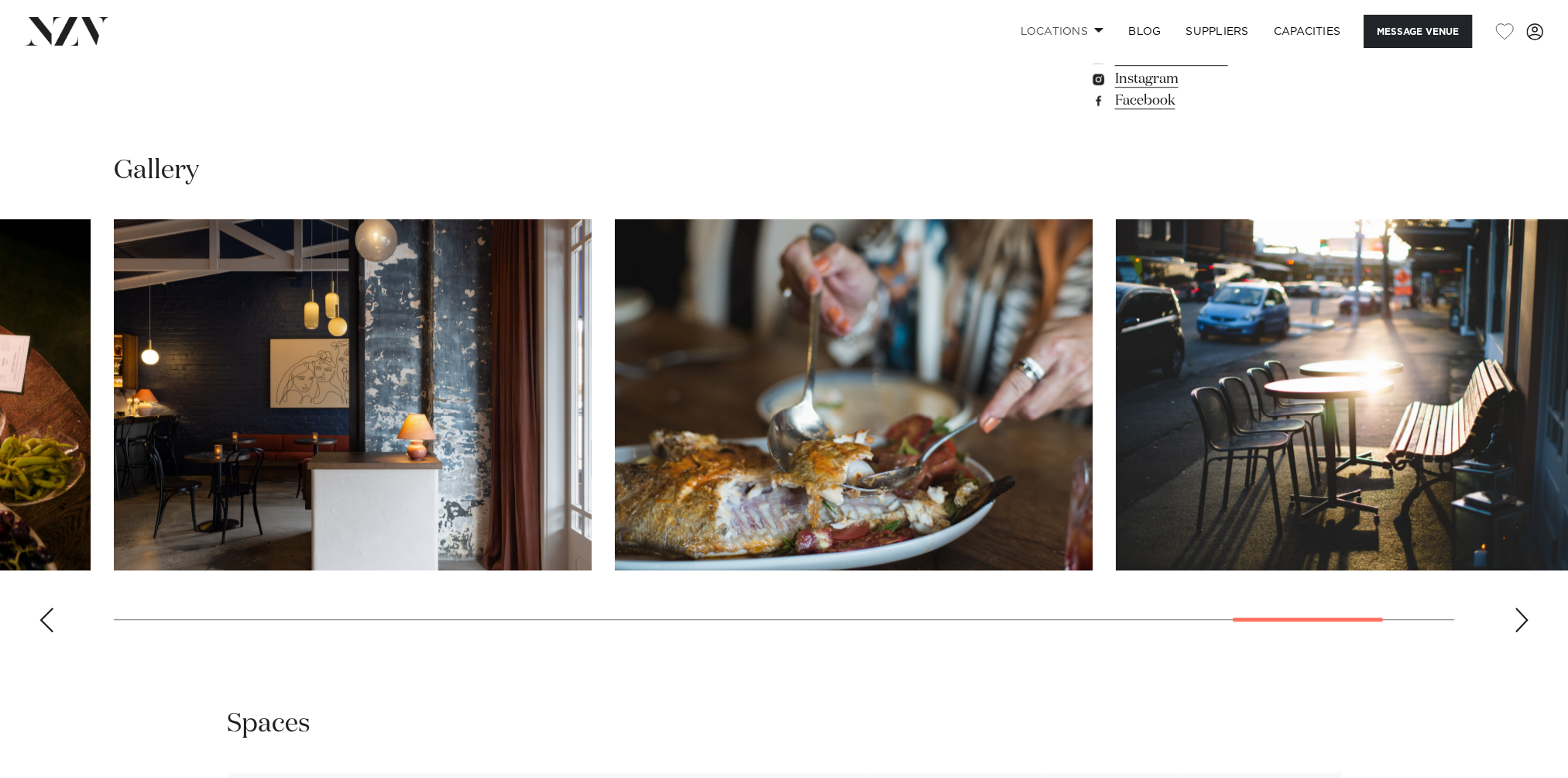
click at [49, 621] on div "Previous slide" at bounding box center [46, 620] width 15 height 25
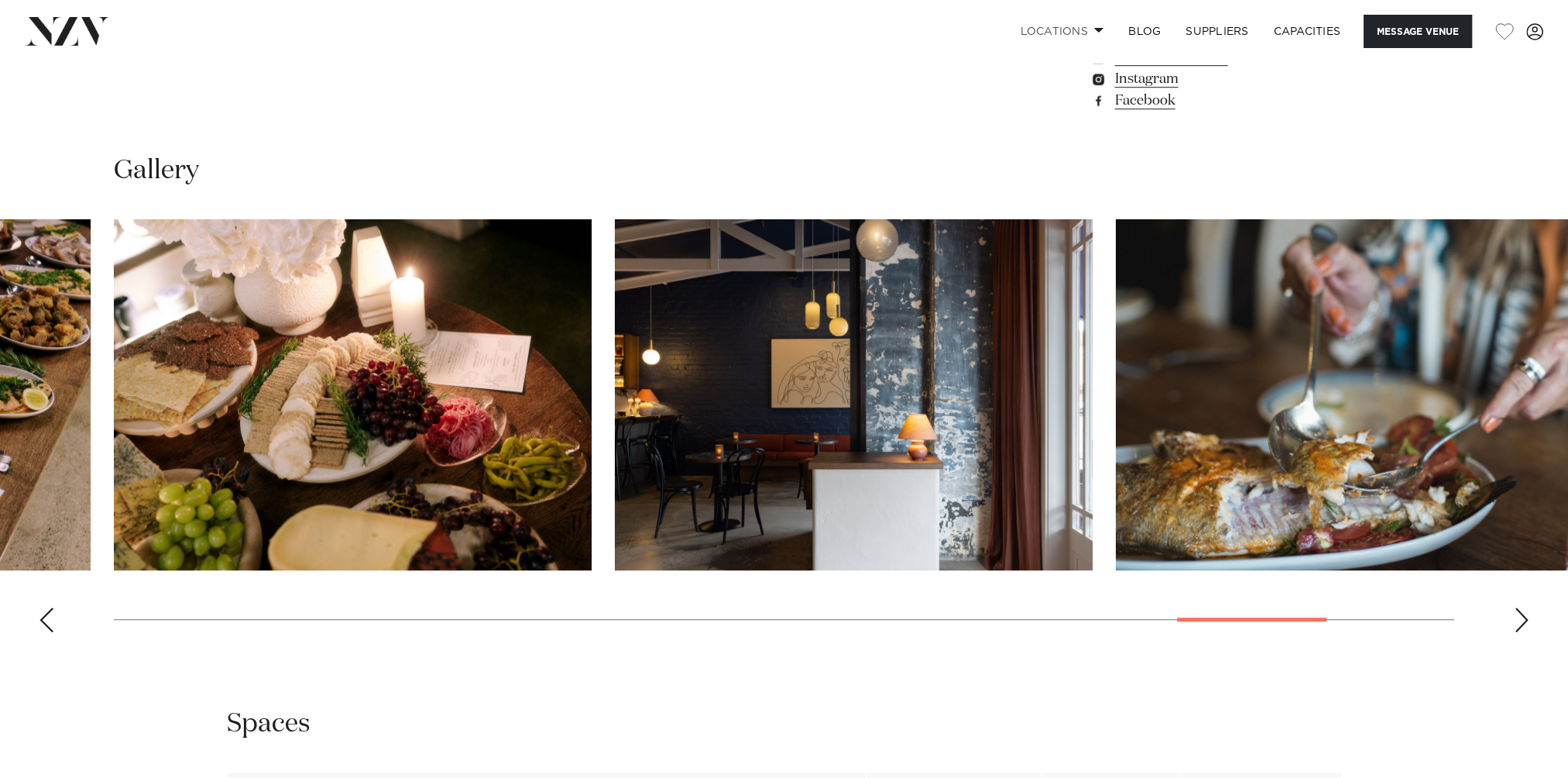
click at [49, 621] on div "Previous slide" at bounding box center [46, 620] width 15 height 25
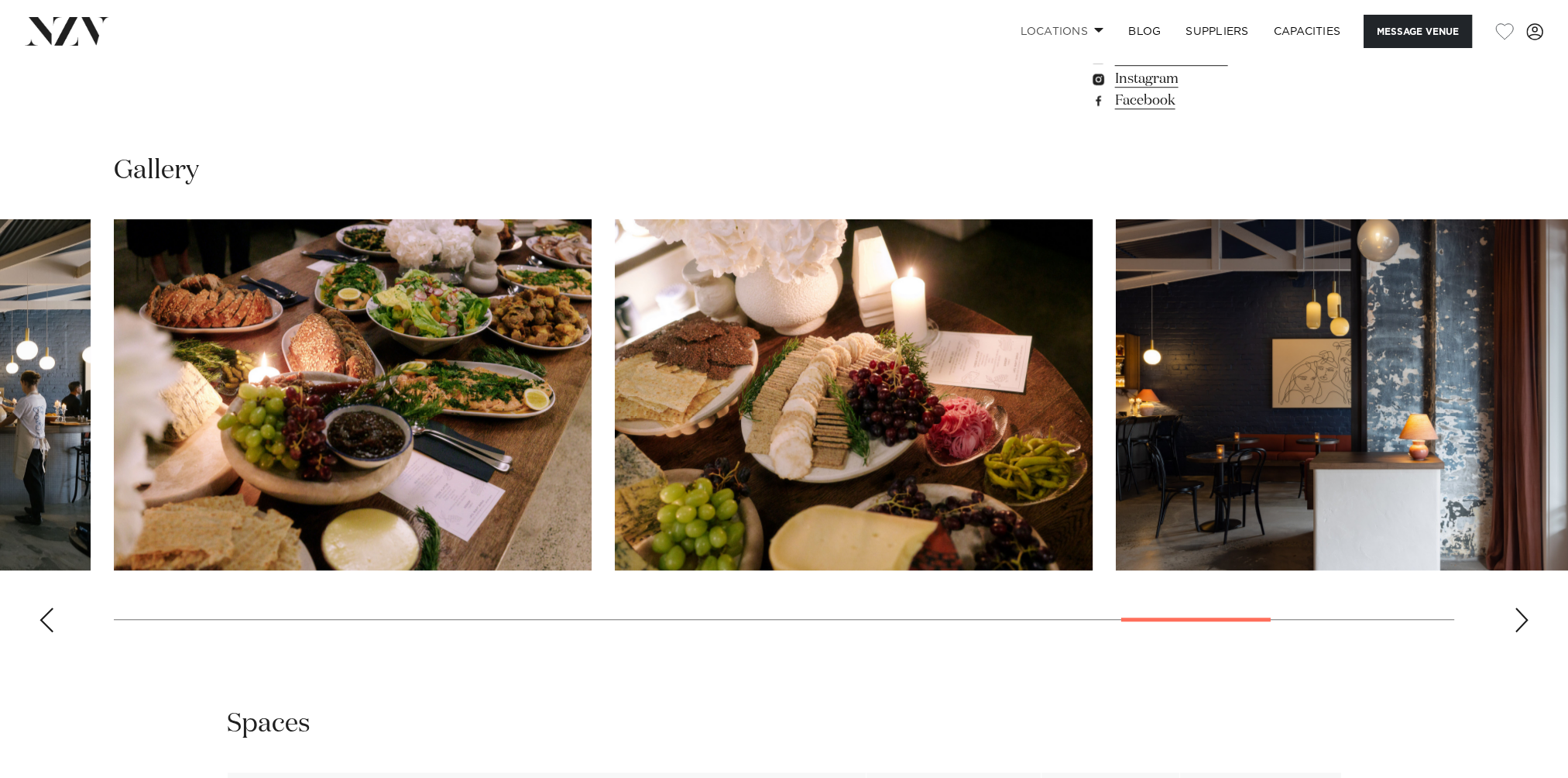
click at [49, 621] on div "Previous slide" at bounding box center [46, 620] width 15 height 25
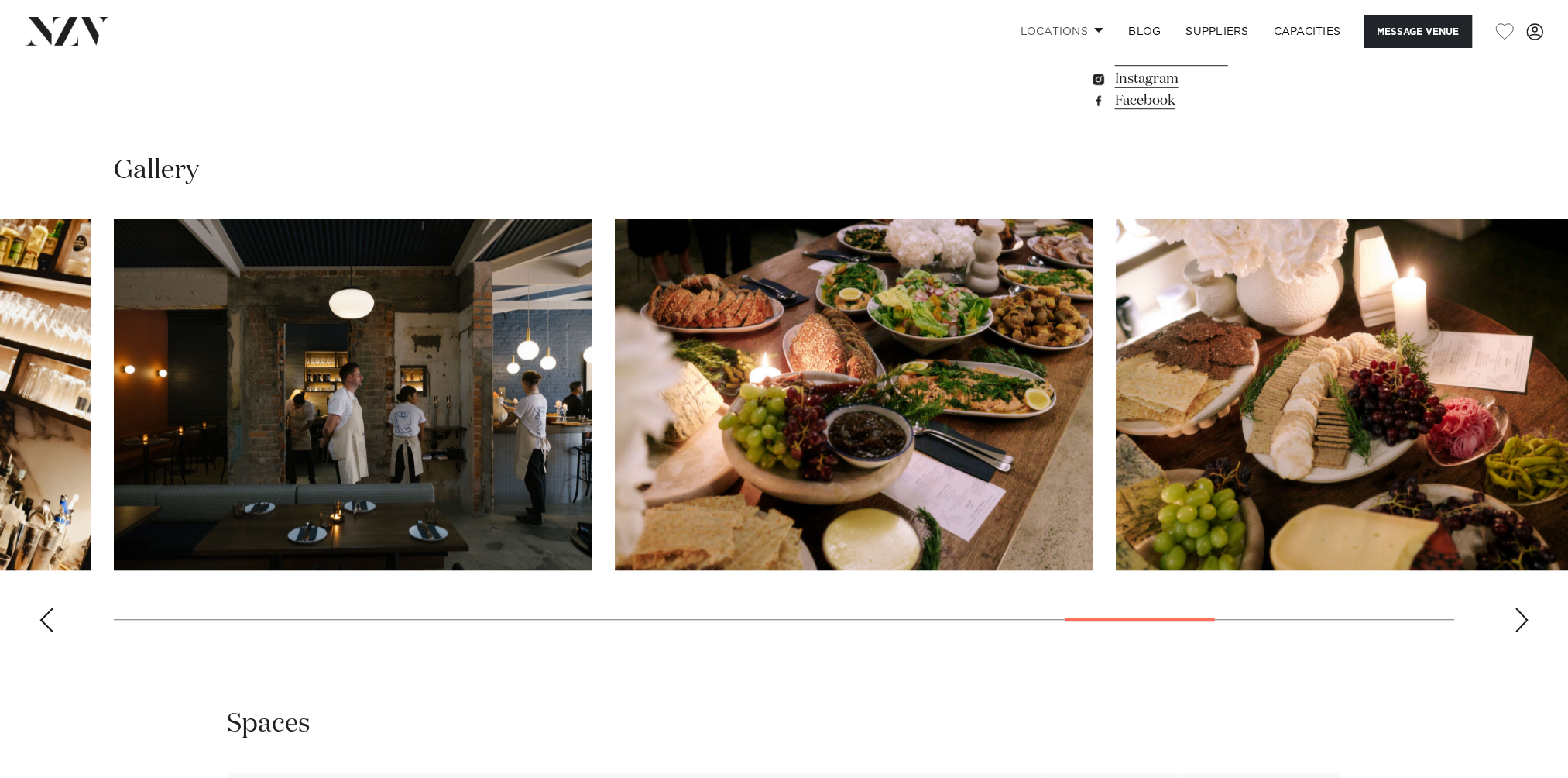
click at [49, 621] on div "Previous slide" at bounding box center [46, 620] width 15 height 25
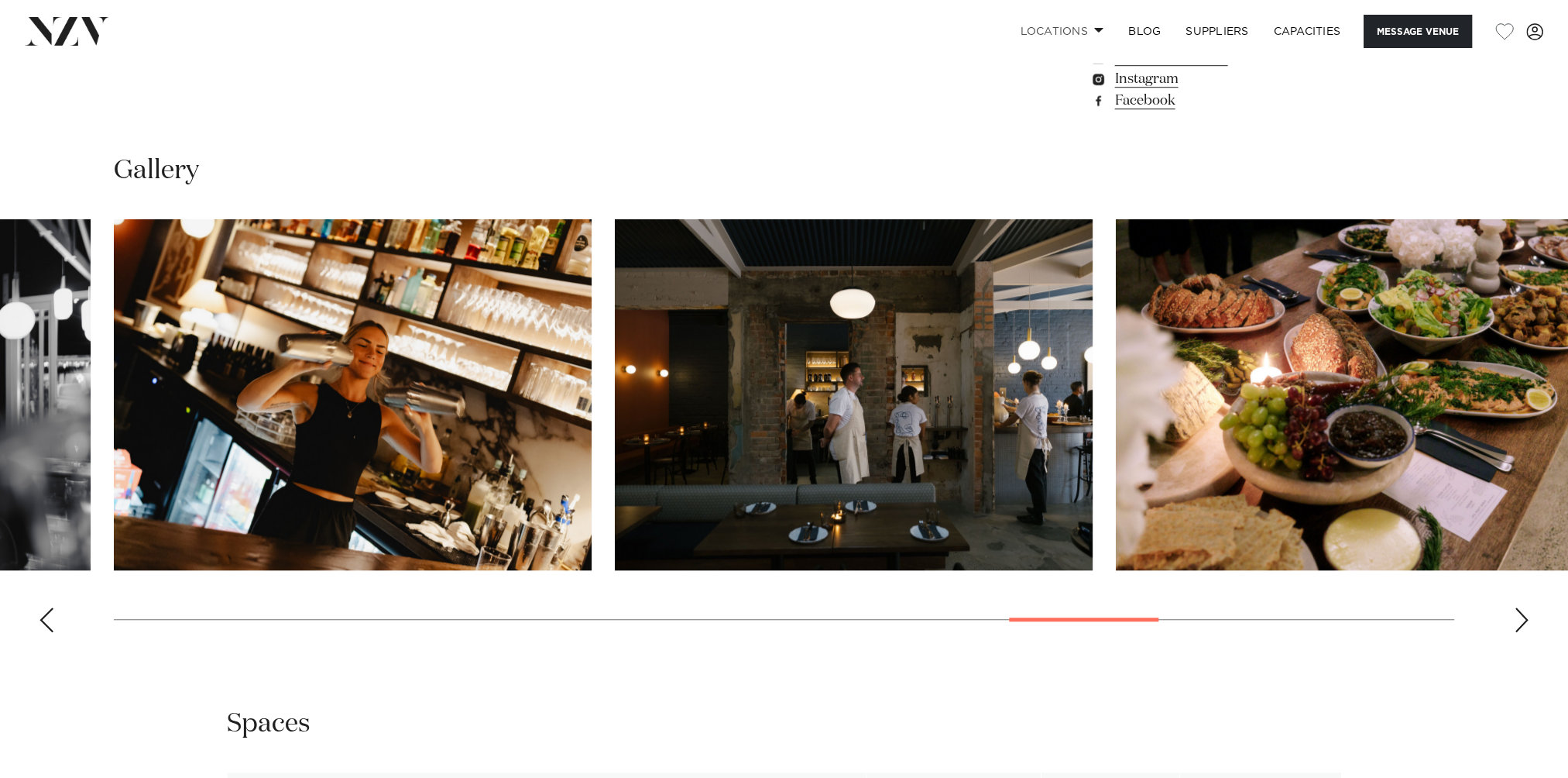
click at [49, 621] on div "Previous slide" at bounding box center [46, 620] width 15 height 25
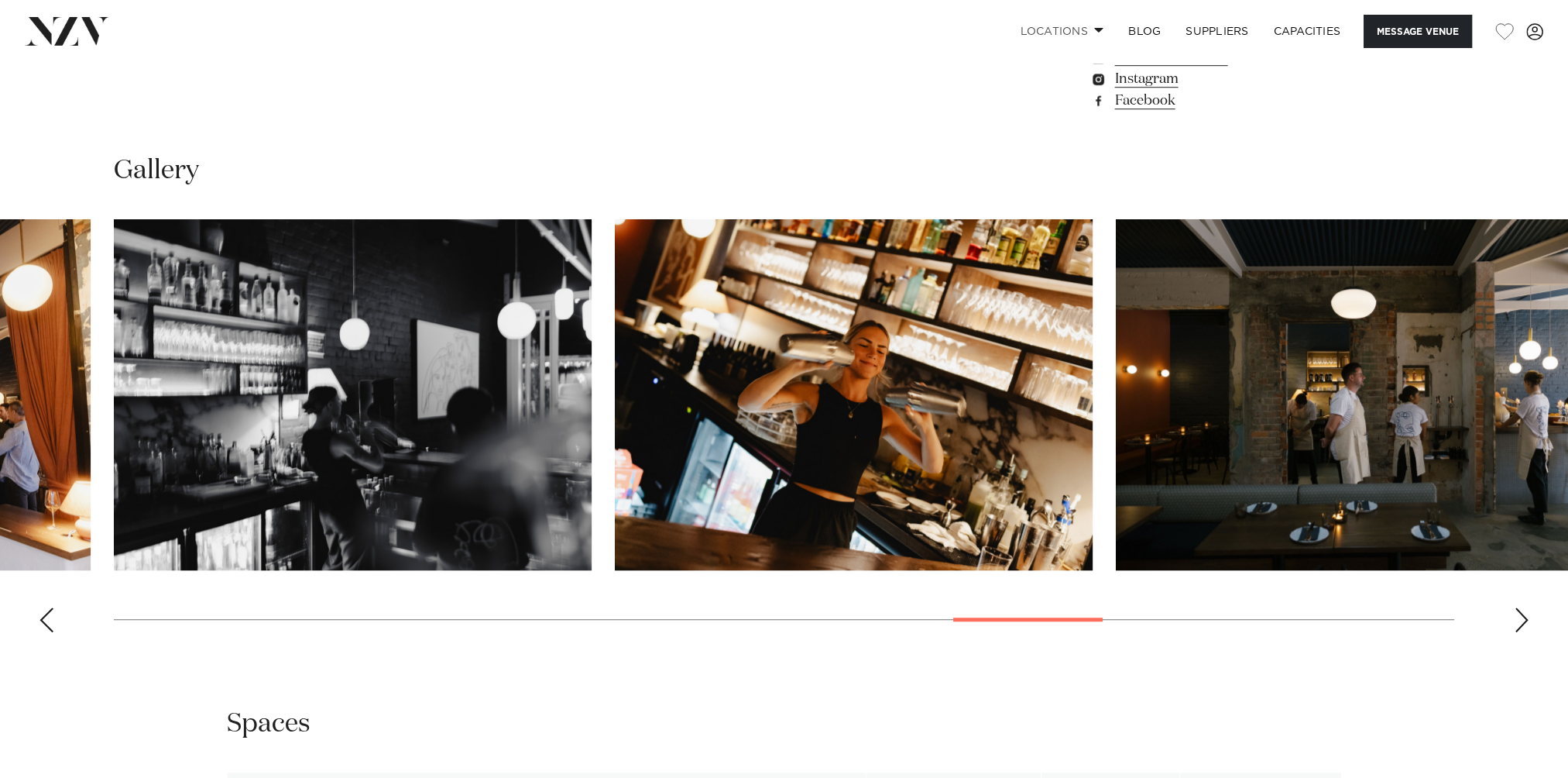
click at [49, 621] on div "Previous slide" at bounding box center [46, 620] width 15 height 25
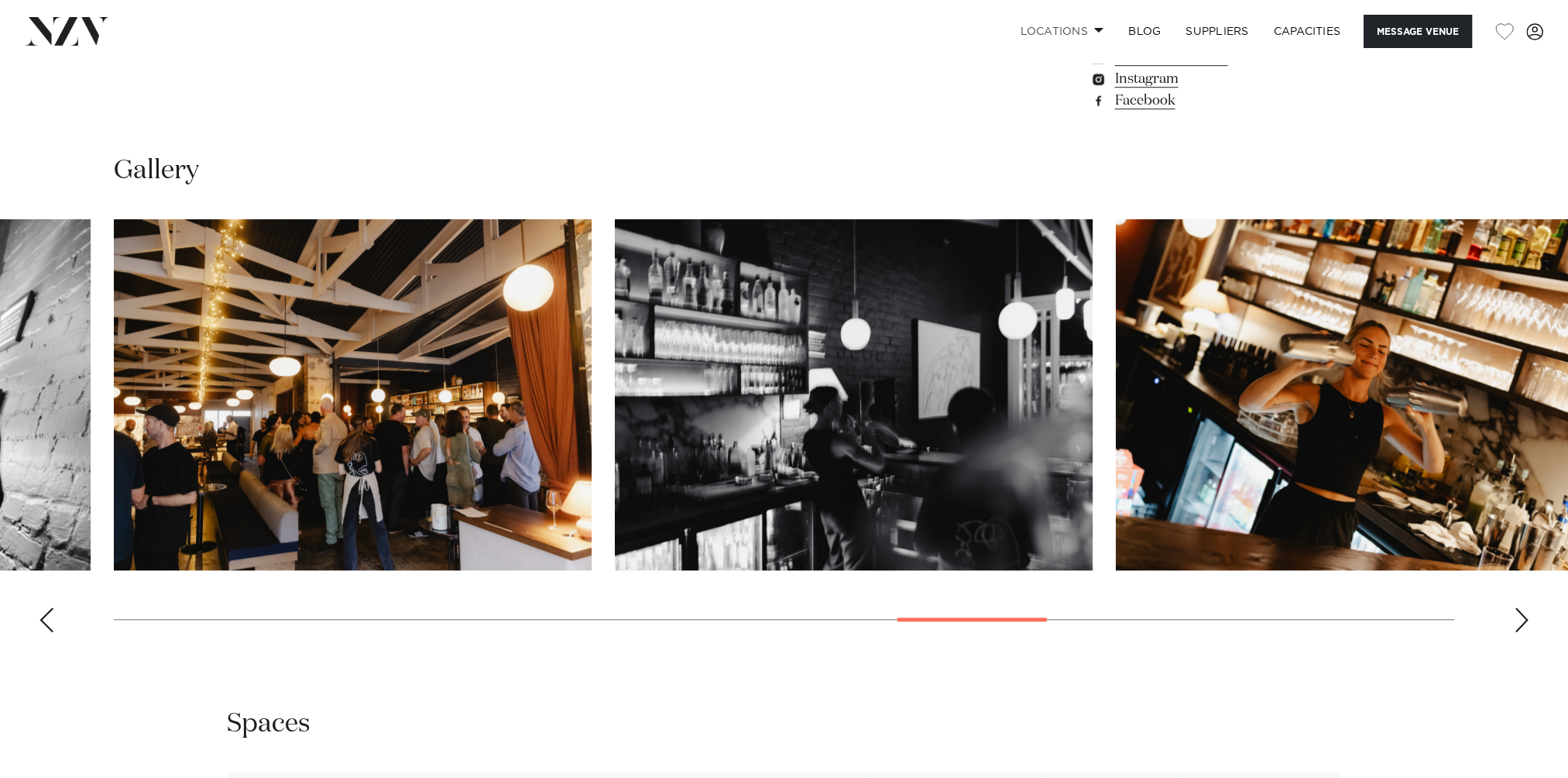
click at [49, 621] on div "Previous slide" at bounding box center [46, 620] width 15 height 25
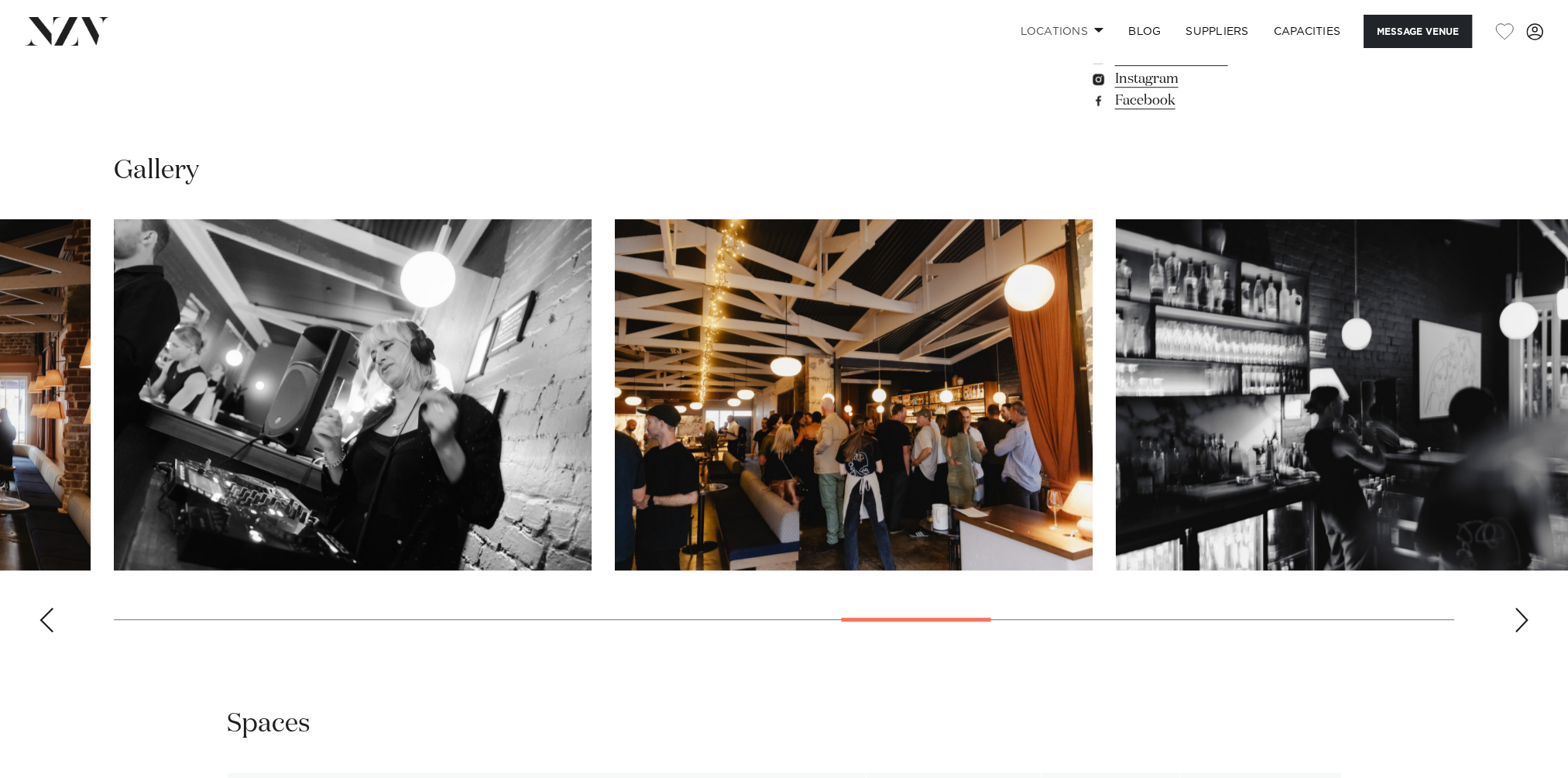
click at [49, 621] on div "Previous slide" at bounding box center [46, 620] width 15 height 25
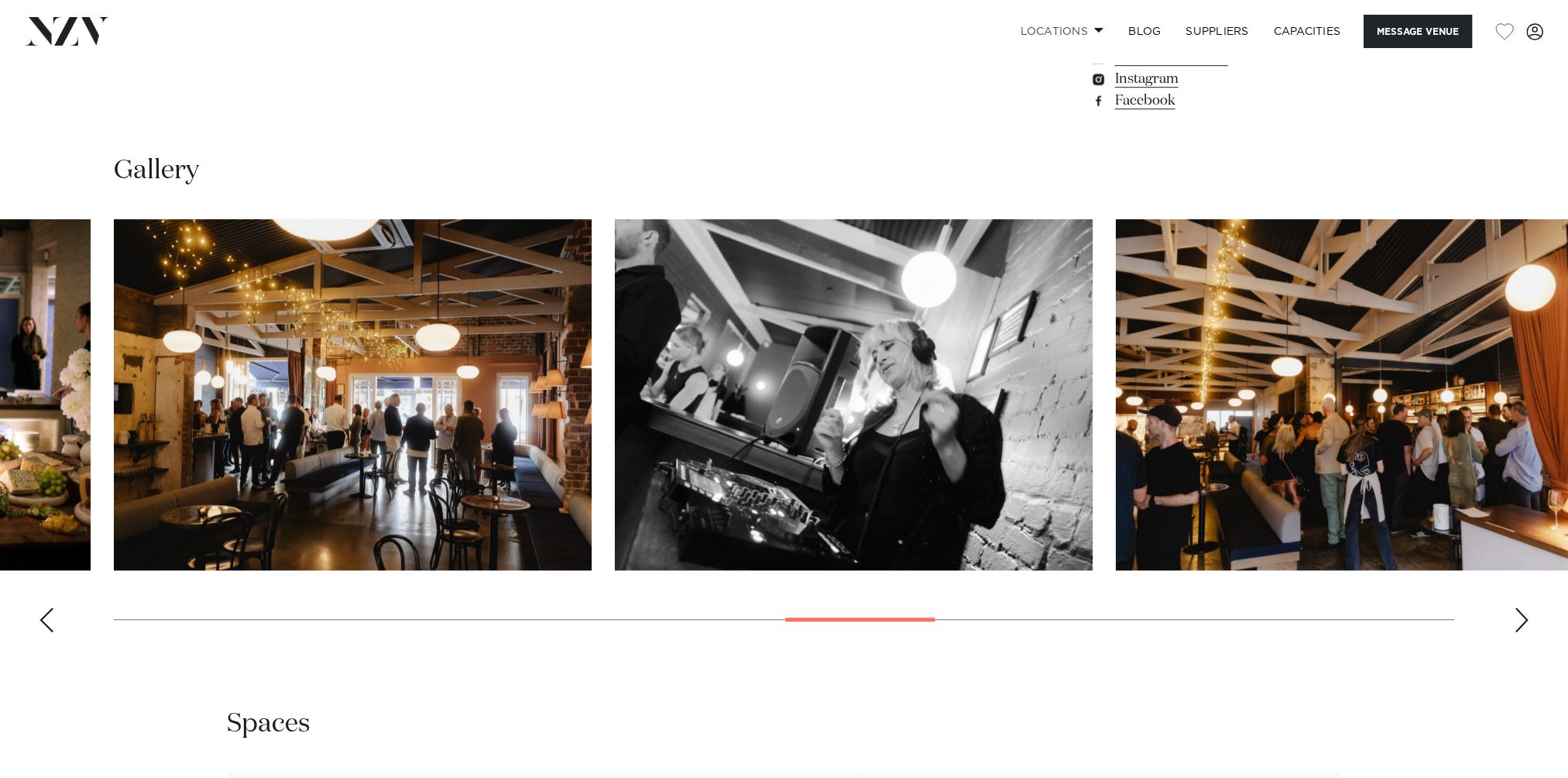
click at [49, 621] on div "Previous slide" at bounding box center [46, 620] width 15 height 25
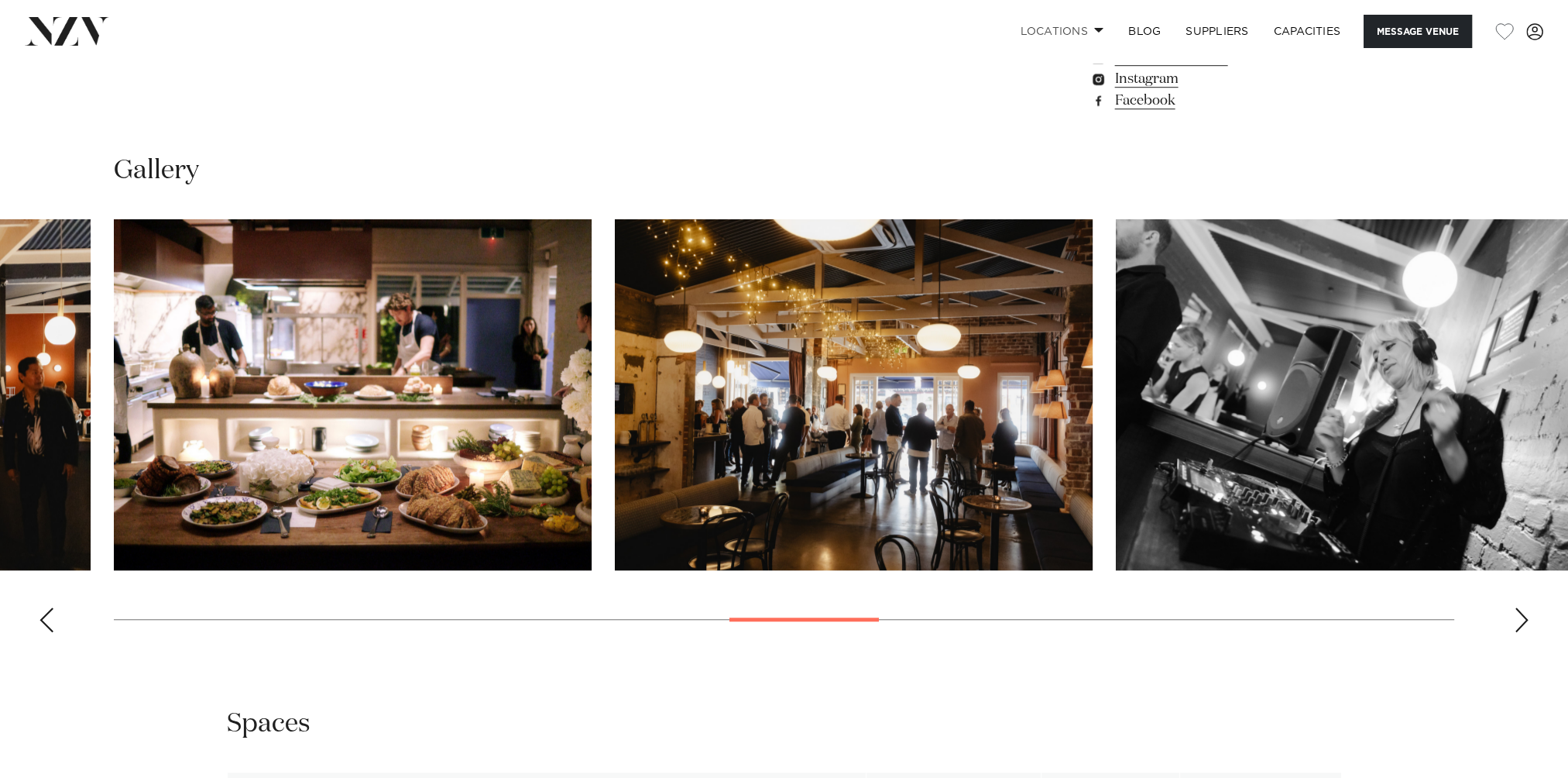
click at [49, 621] on div "Previous slide" at bounding box center [46, 620] width 15 height 25
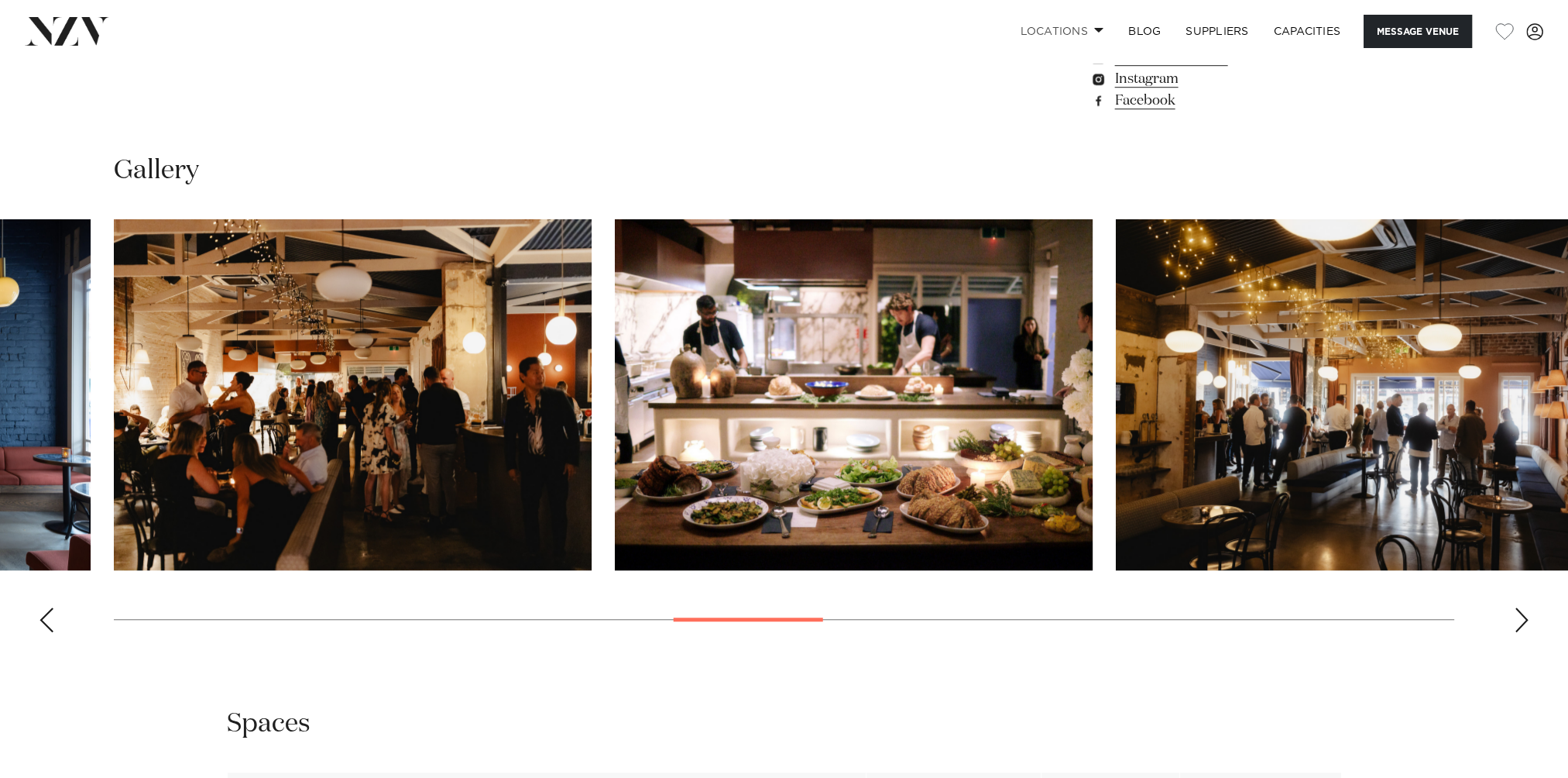
click at [49, 621] on div "Previous slide" at bounding box center [46, 620] width 15 height 25
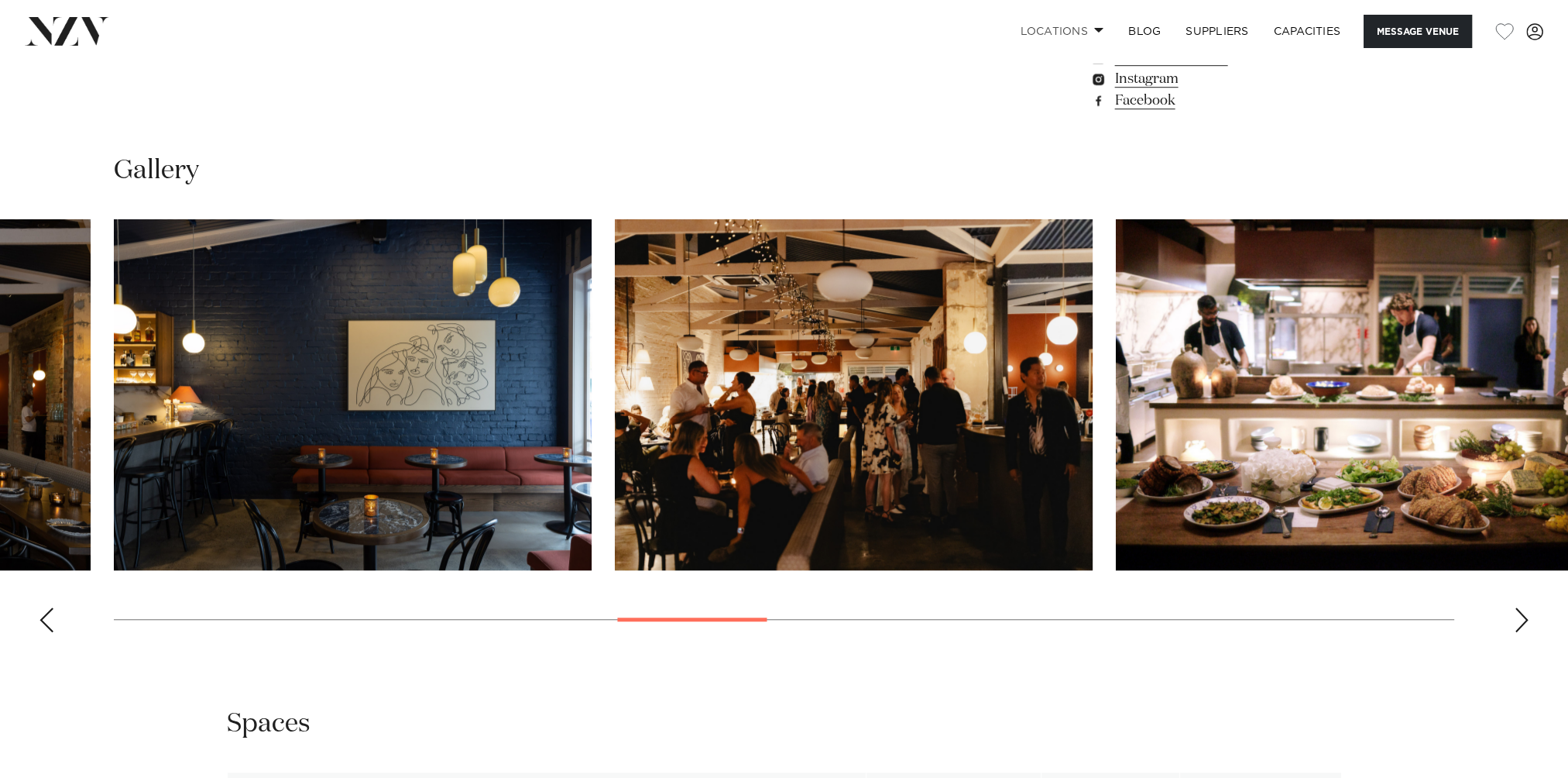
click at [50, 621] on div "Previous slide" at bounding box center [46, 620] width 15 height 25
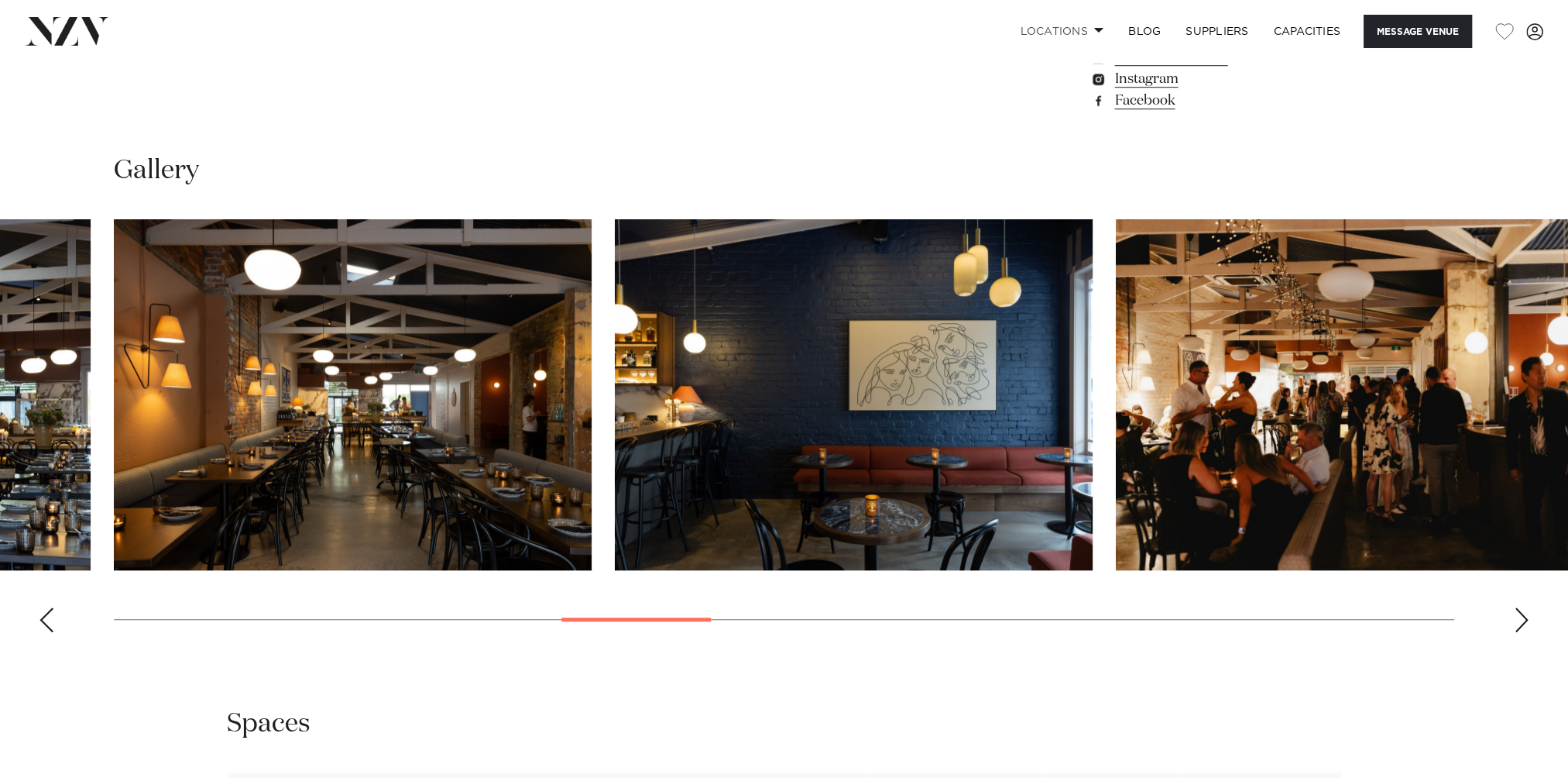
click at [50, 621] on div "Previous slide" at bounding box center [46, 620] width 15 height 25
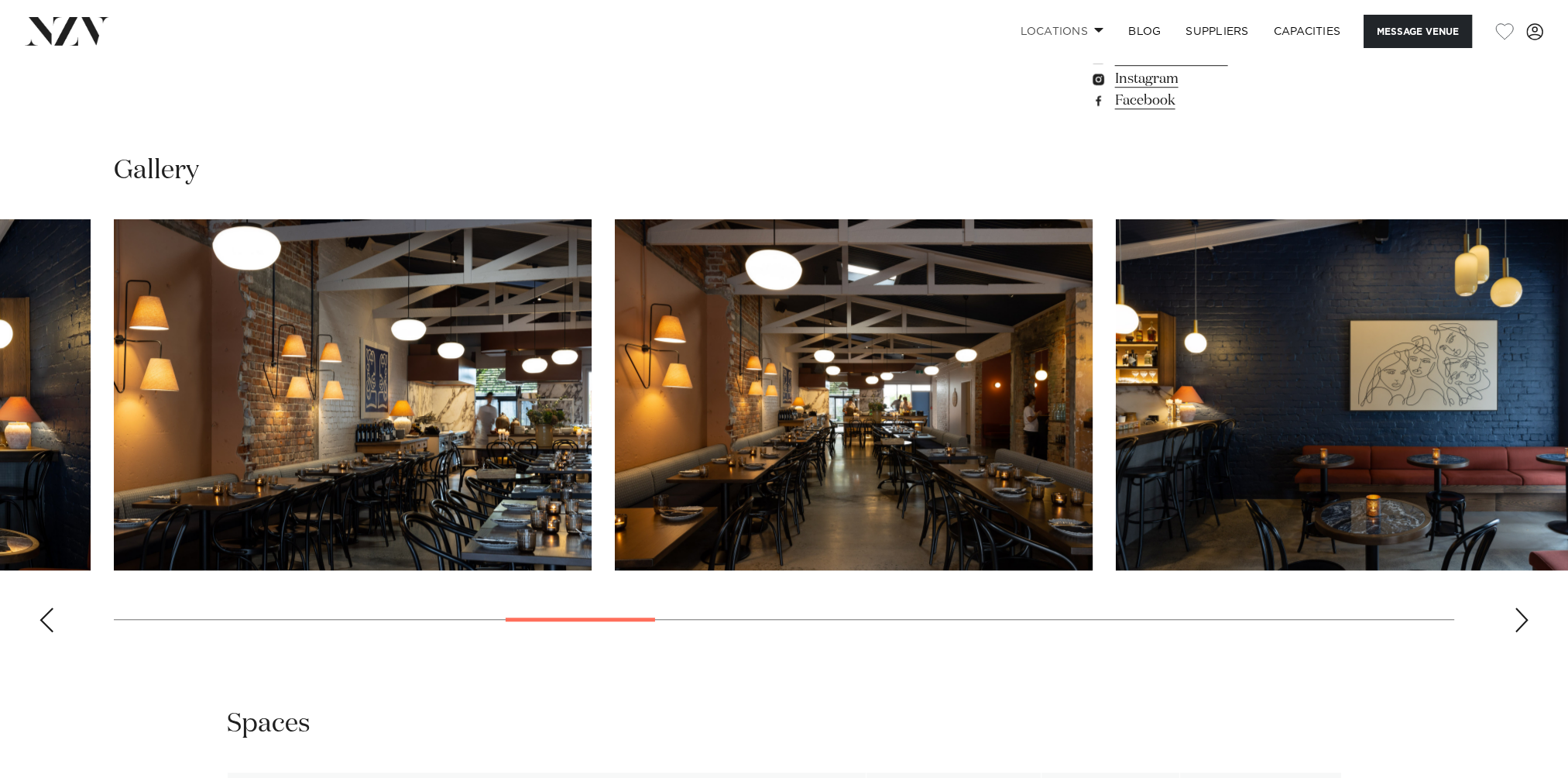
click at [53, 621] on div "Previous slide" at bounding box center [46, 620] width 15 height 25
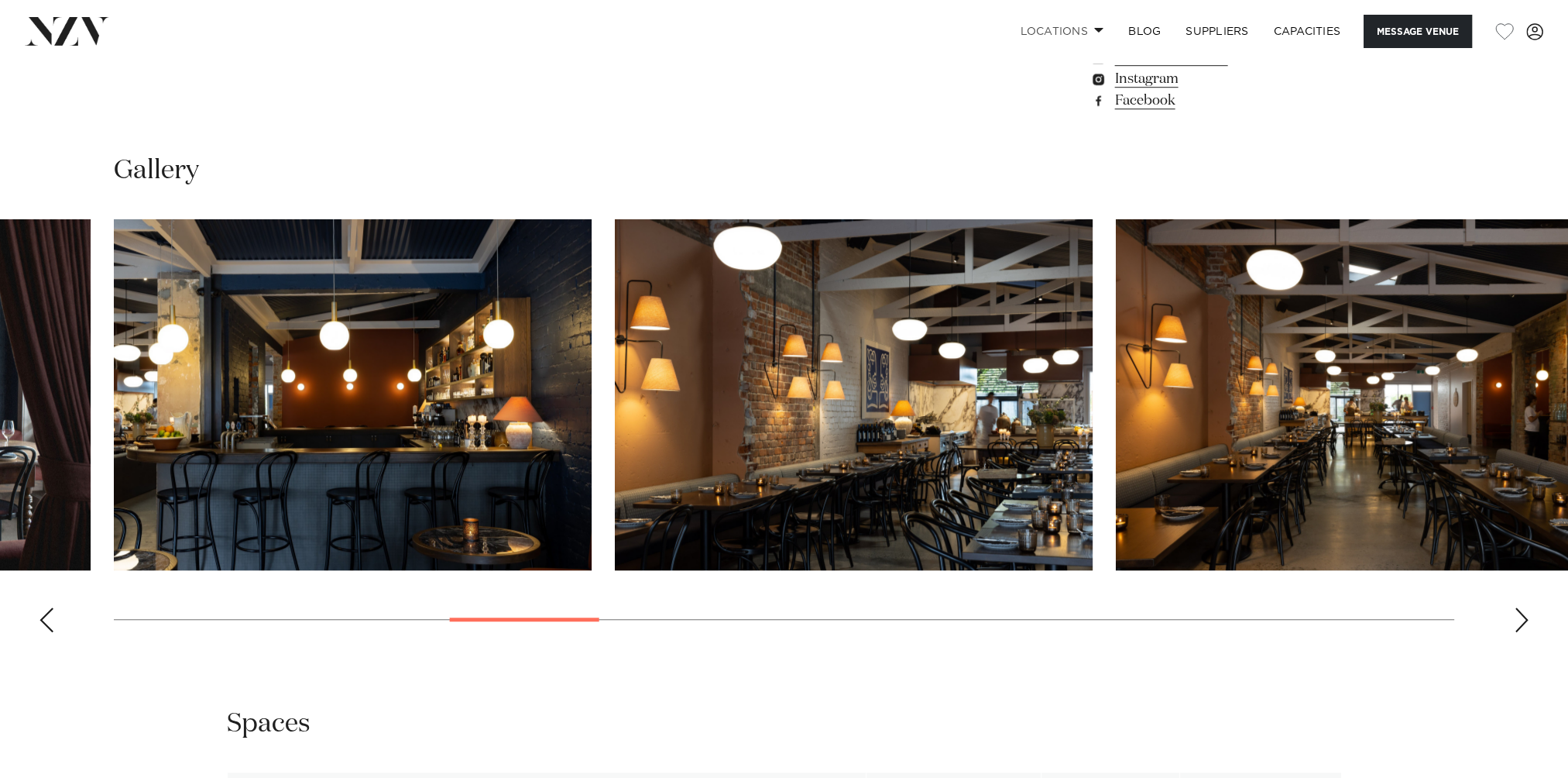
click at [53, 621] on div "Previous slide" at bounding box center [46, 620] width 15 height 25
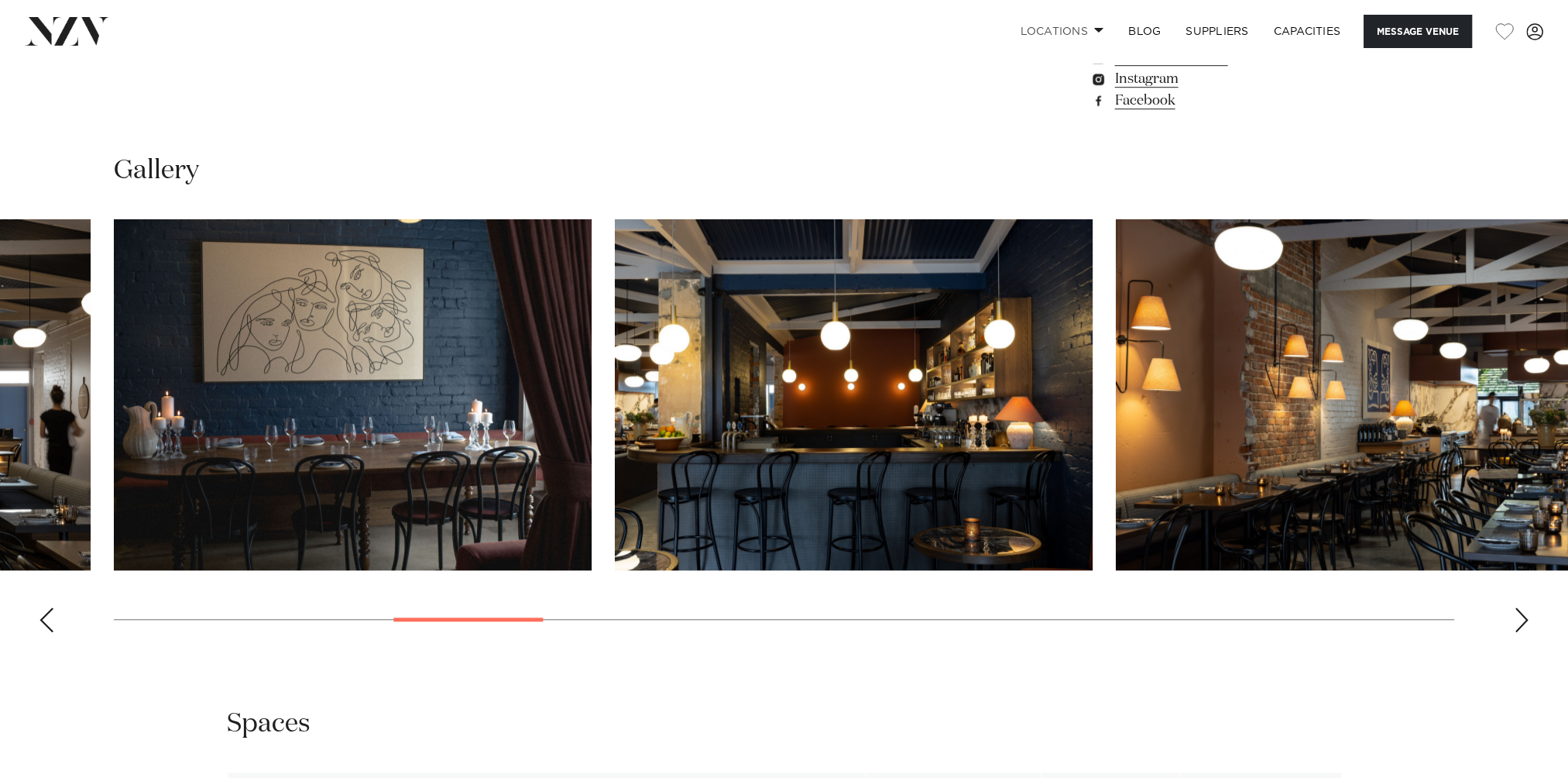
click at [54, 621] on swiper-container at bounding box center [784, 431] width 1568 height 425
click at [48, 620] on div "Previous slide" at bounding box center [46, 620] width 15 height 25
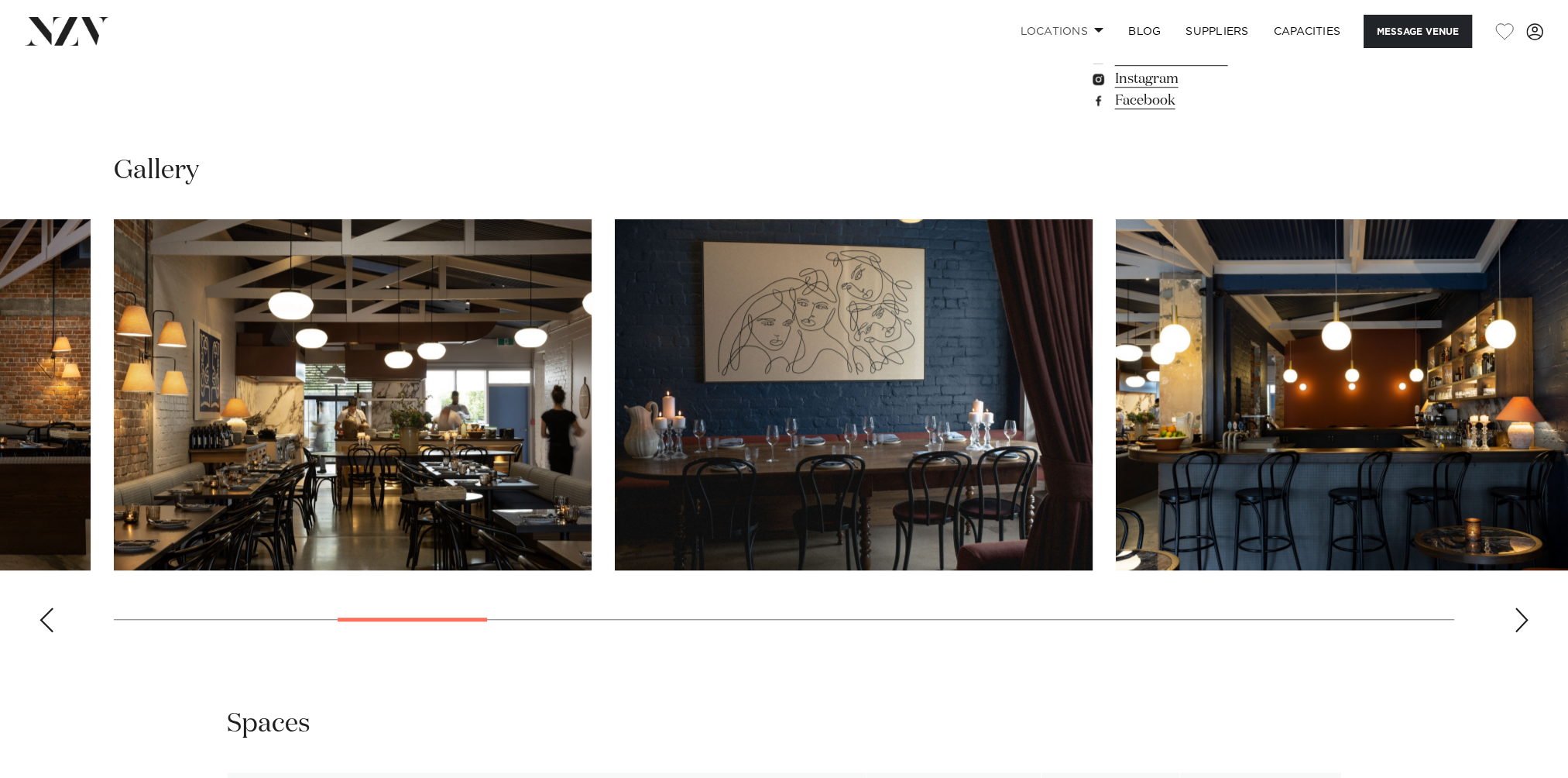
click at [48, 620] on div "Previous slide" at bounding box center [46, 620] width 15 height 25
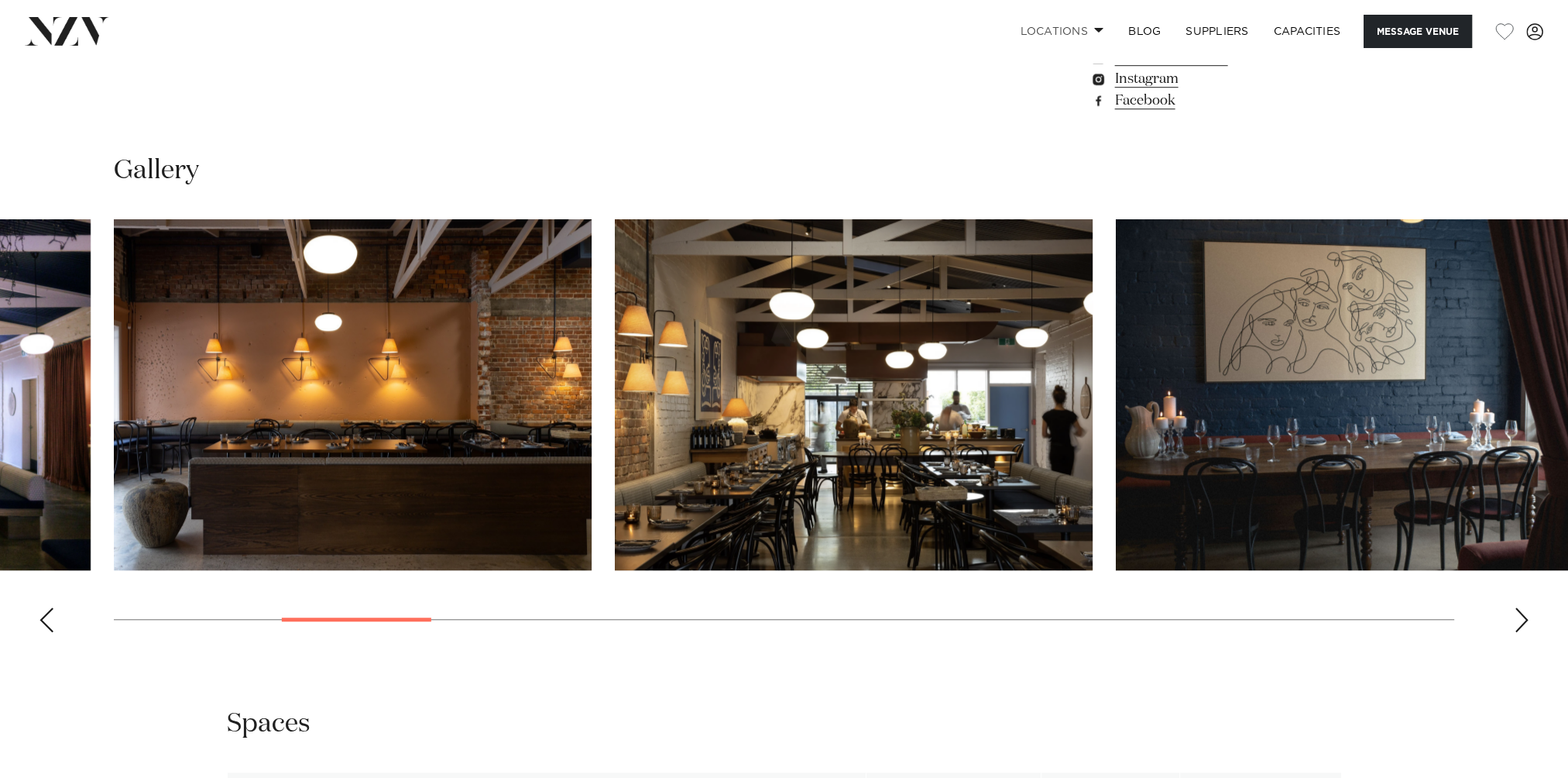
click at [48, 620] on div "Previous slide" at bounding box center [46, 620] width 15 height 25
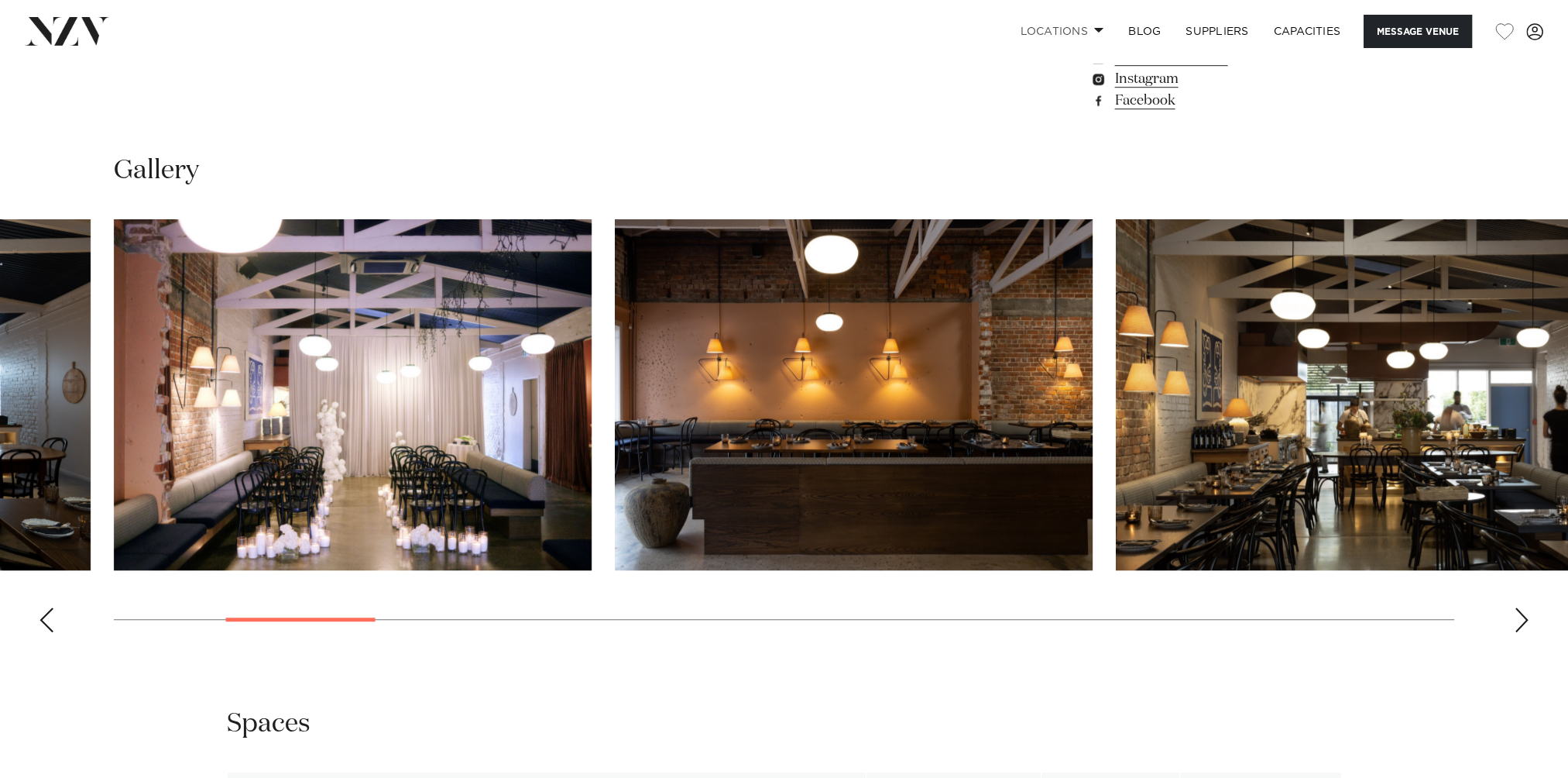
click at [48, 620] on div "Previous slide" at bounding box center [46, 620] width 15 height 25
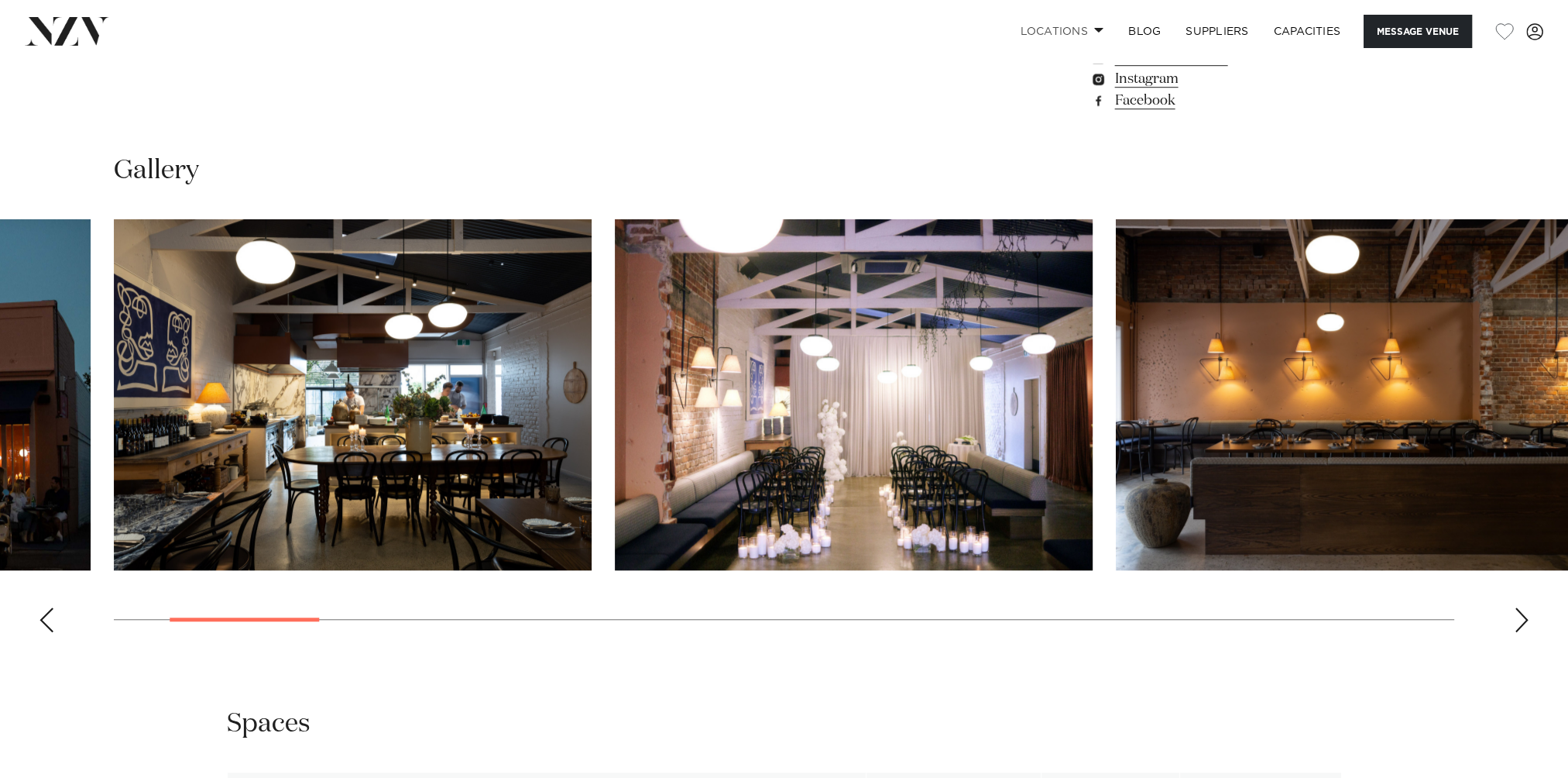
click at [49, 620] on div "Previous slide" at bounding box center [46, 620] width 15 height 25
